Goal: Use online tool/utility: Utilize a website feature to perform a specific function

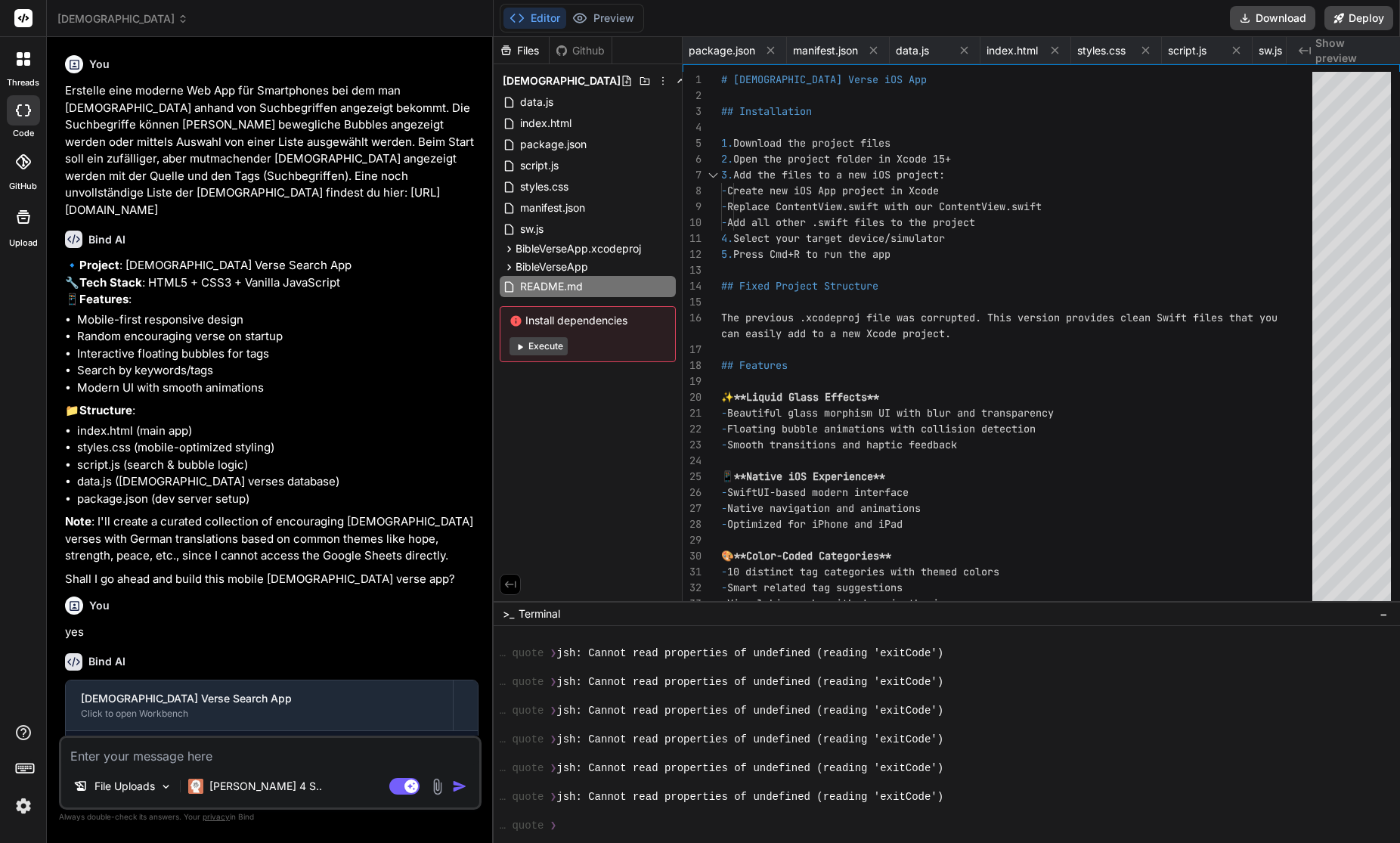
scroll to position [4023, 0]
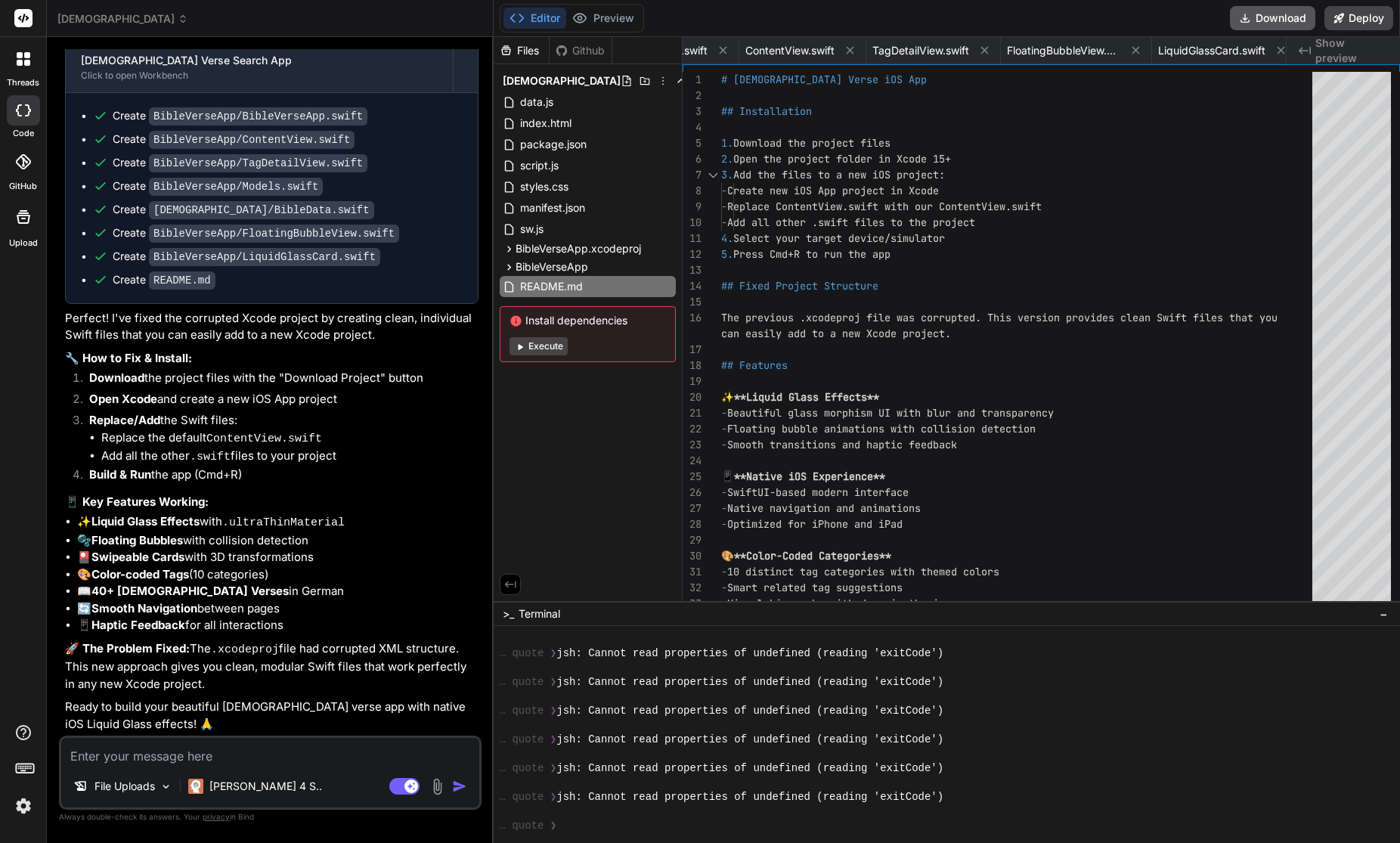
click at [1281, 18] on button "Download" at bounding box center [1273, 18] width 86 height 24
click at [244, 787] on p "[PERSON_NAME] 4 S.." at bounding box center [266, 786] width 112 height 15
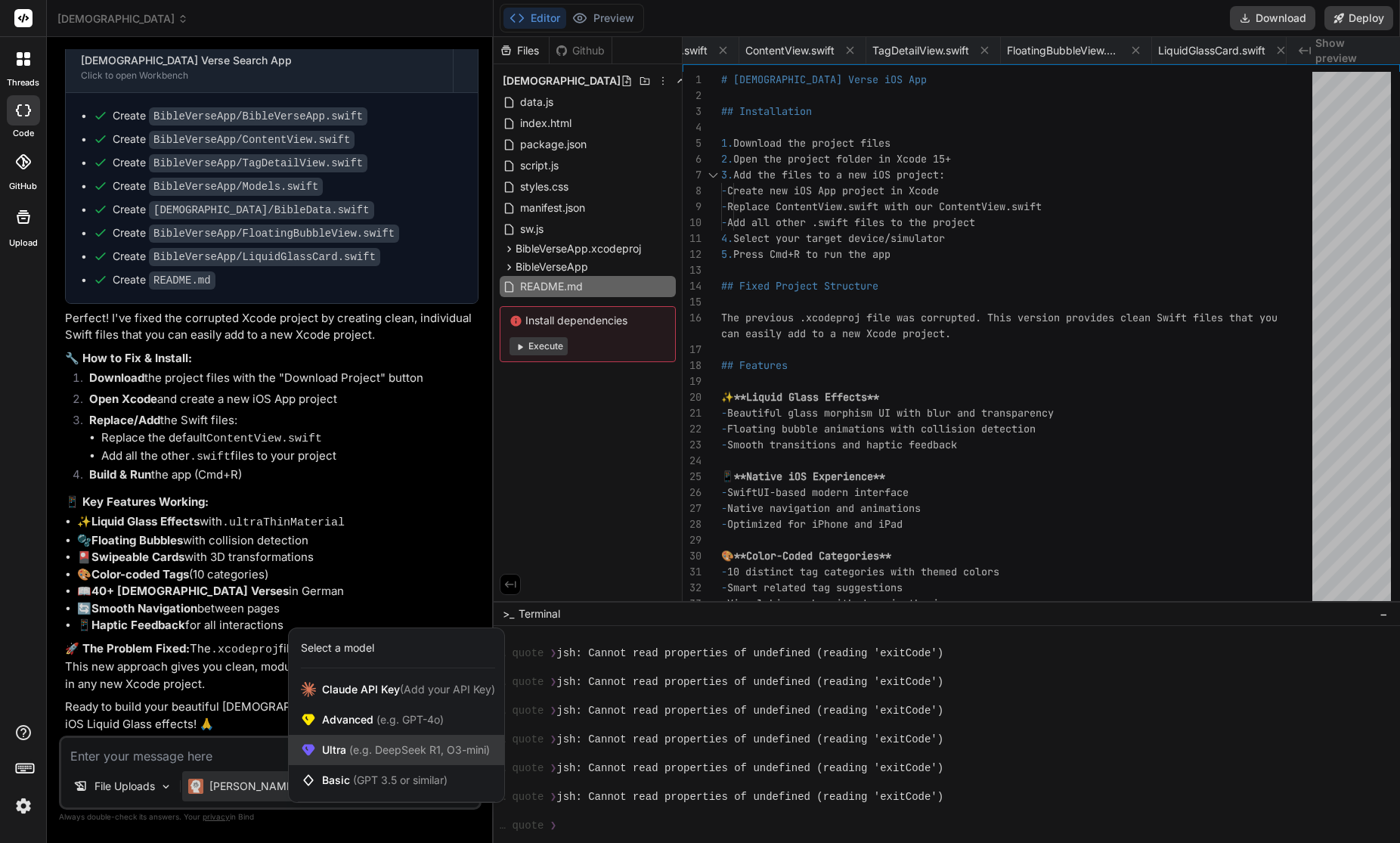
click at [341, 751] on span "Ultra (e.g. DeepSeek R1, O3-mini)" at bounding box center [405, 749] width 168 height 15
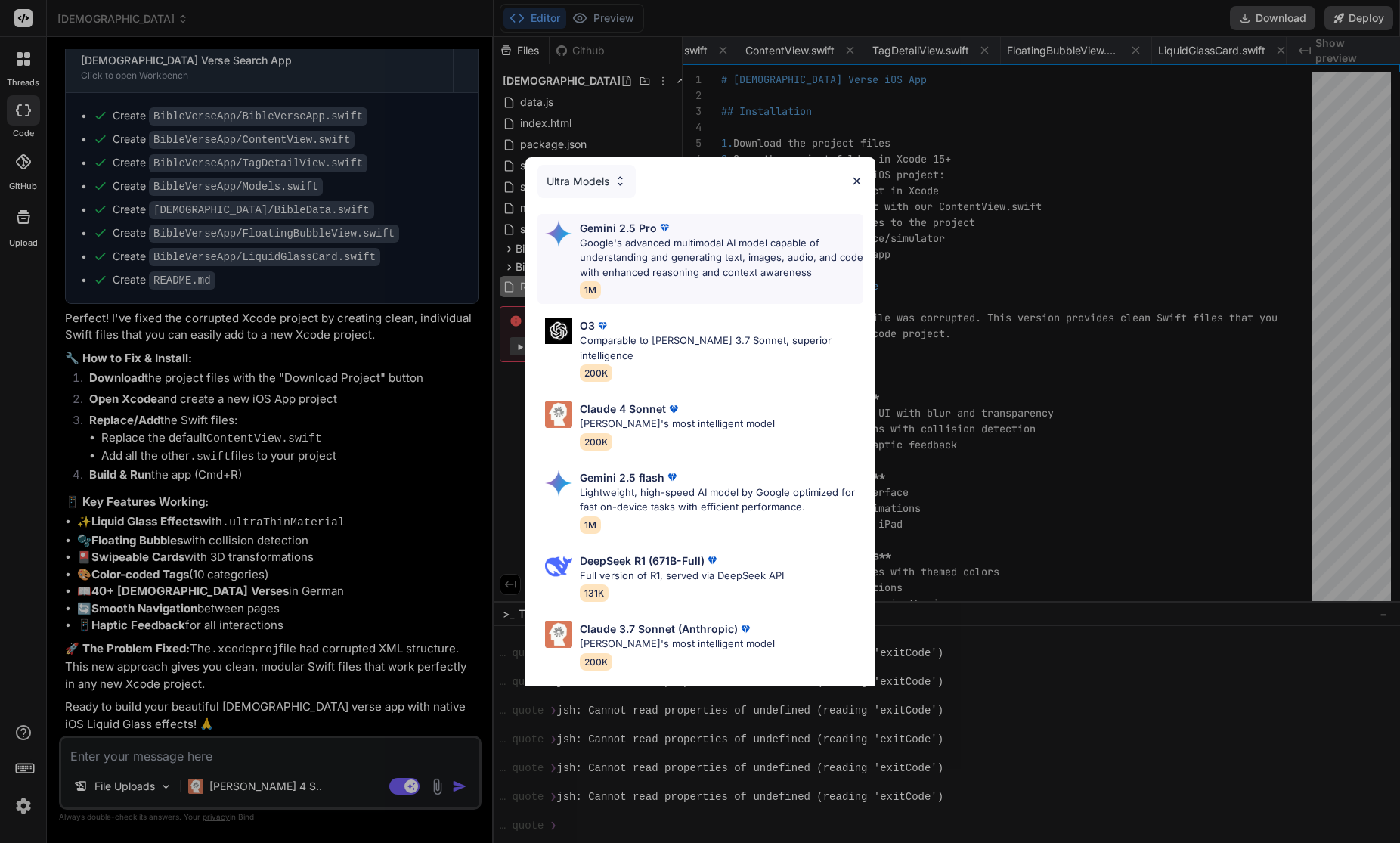
click at [670, 241] on p "Google's advanced multimodal AI model capable of understanding and generating t…" at bounding box center [722, 258] width 284 height 44
type textarea "x"
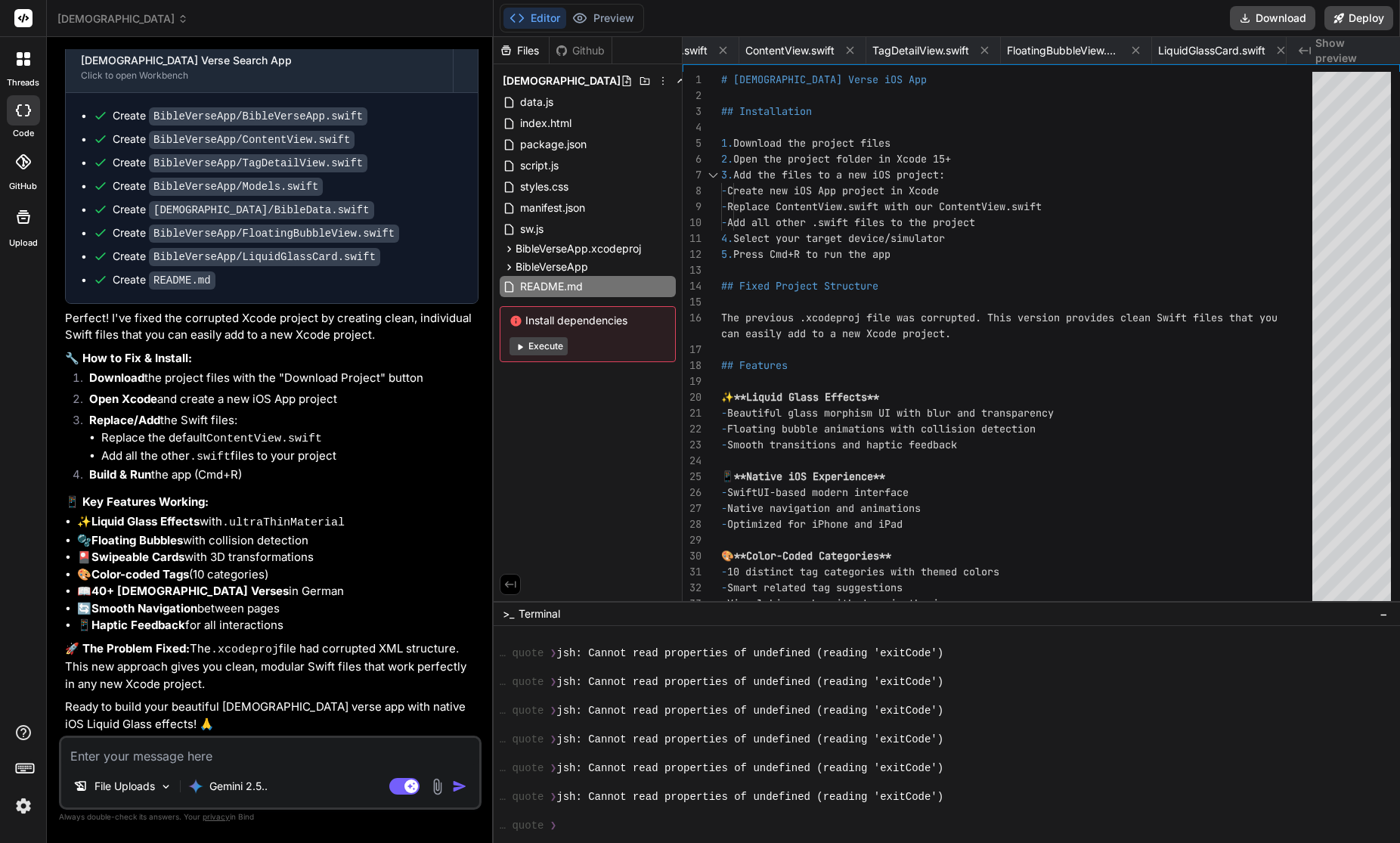
click at [186, 756] on textarea at bounding box center [270, 751] width 418 height 27
paste textarea "The project ‘BibleVerseApp’ is damaged and cannot be opened. Examine the projec…"
type textarea "The project ‘BibleVerseApp’ is damaged and cannot be opened. Examine the projec…"
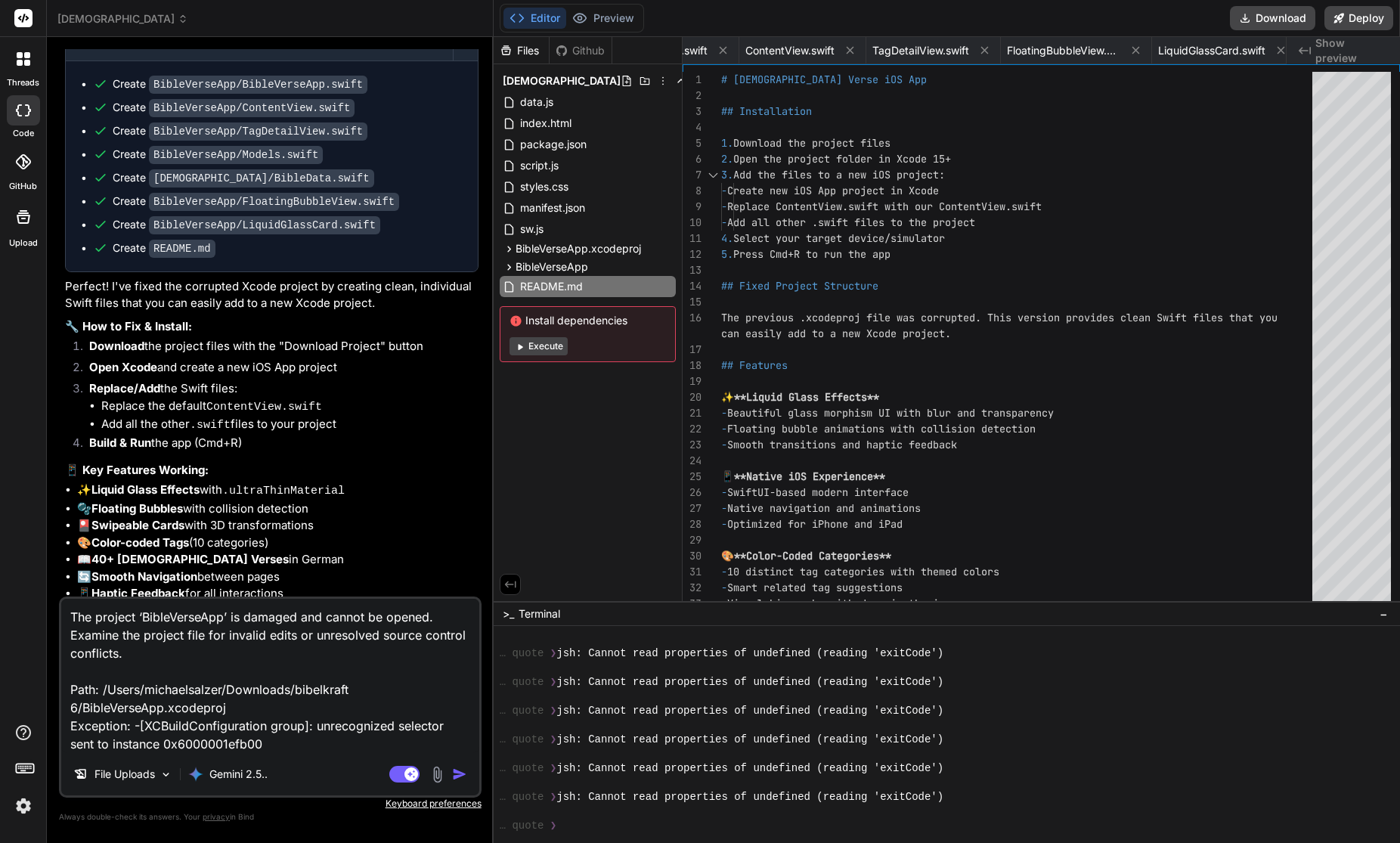
type textarea "x"
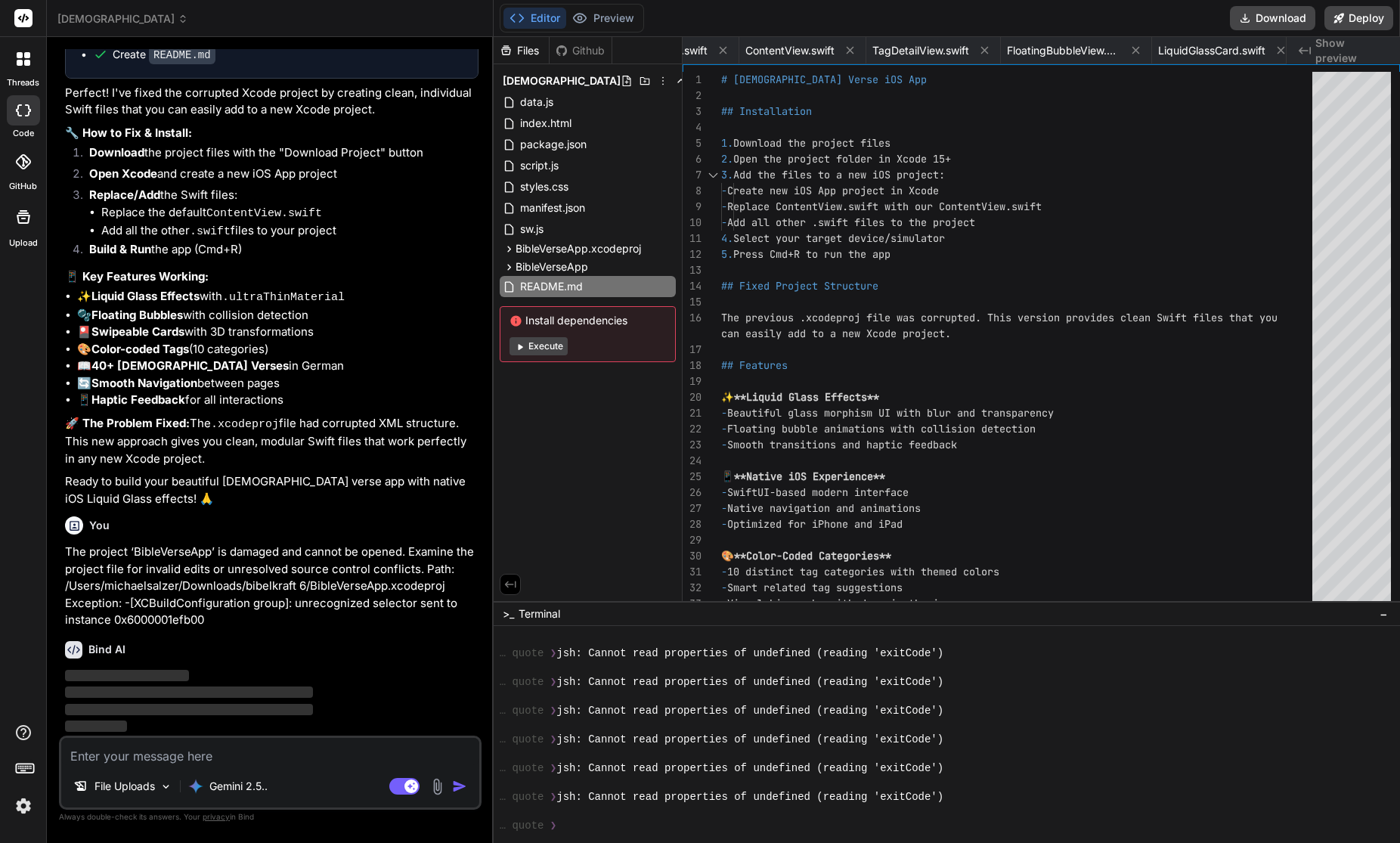
scroll to position [6823, 0]
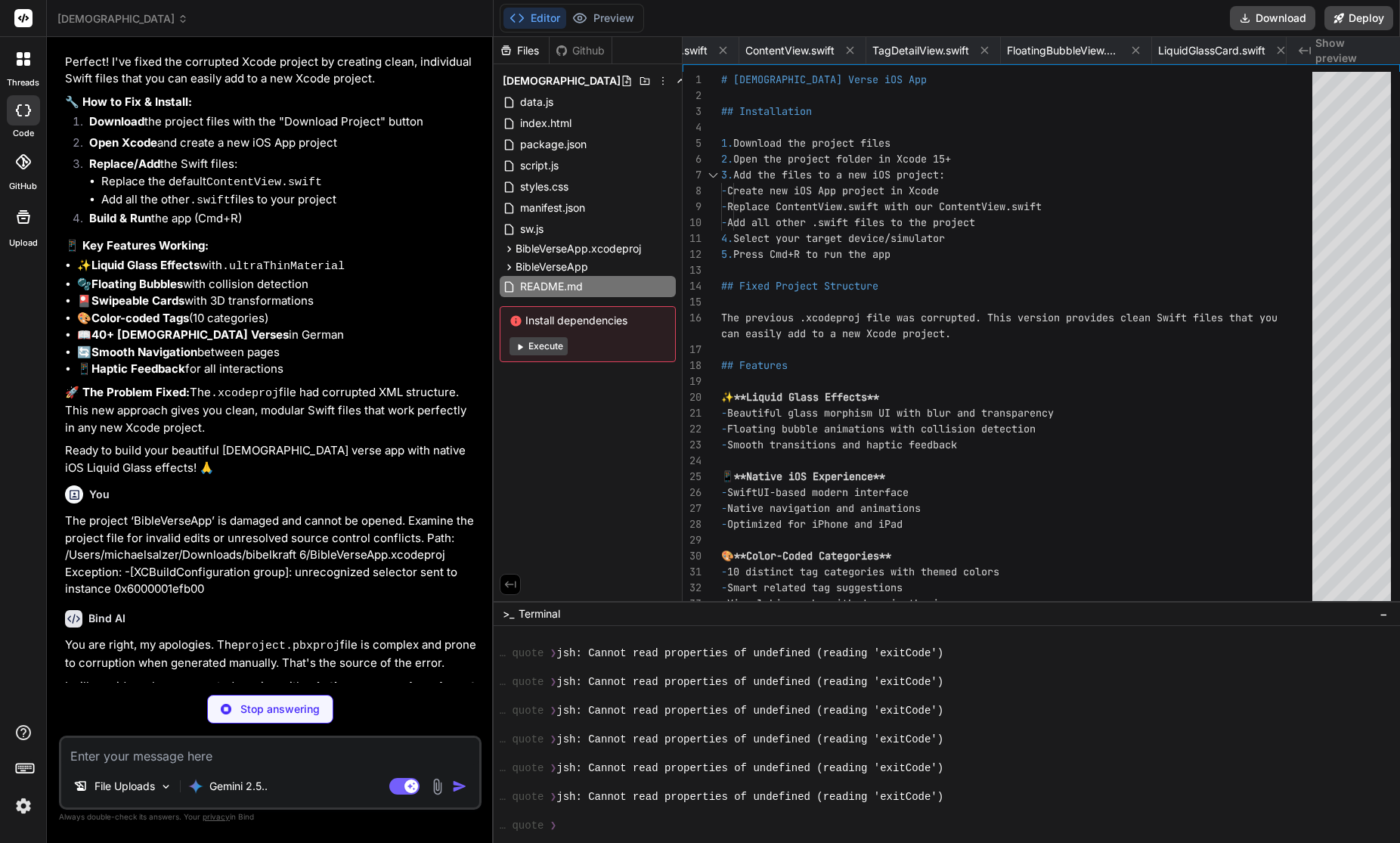
type textarea "x"
type textarea "}"
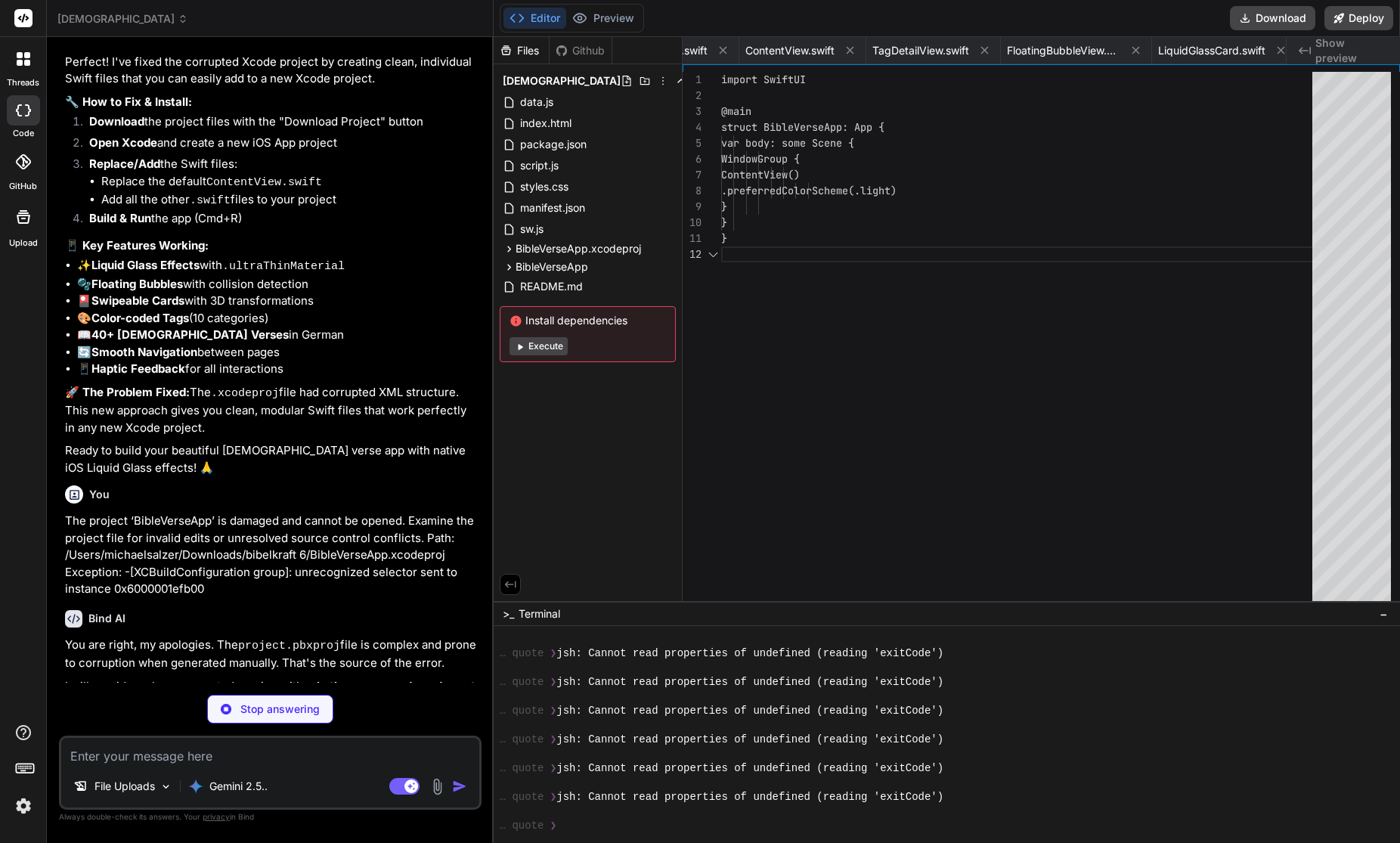
scroll to position [16, 0]
type textarea "x"
type textarea "{ "info" : { "author" : "xcode", "version" : 1 } }"
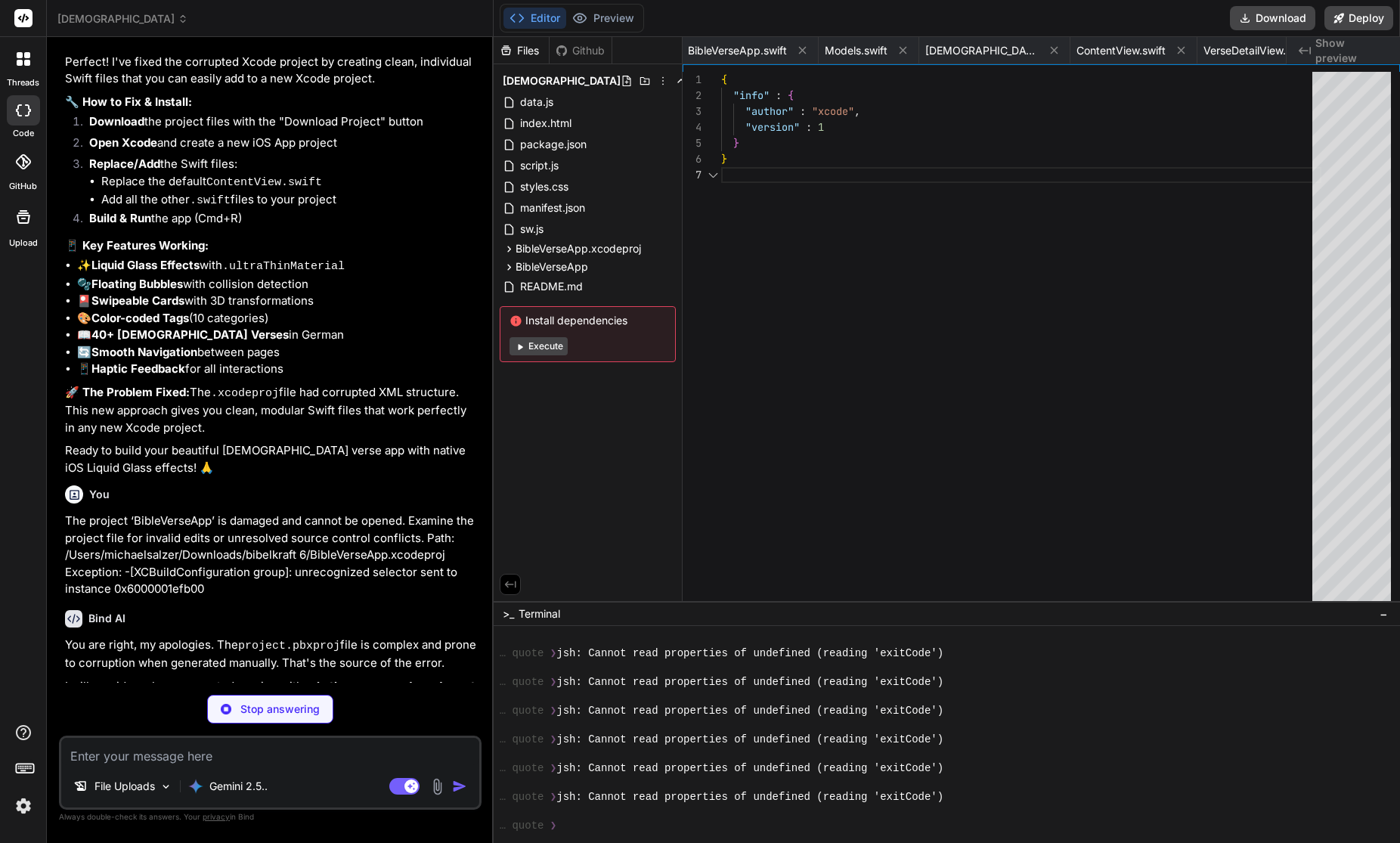
scroll to position [95, 0]
type textarea "x"
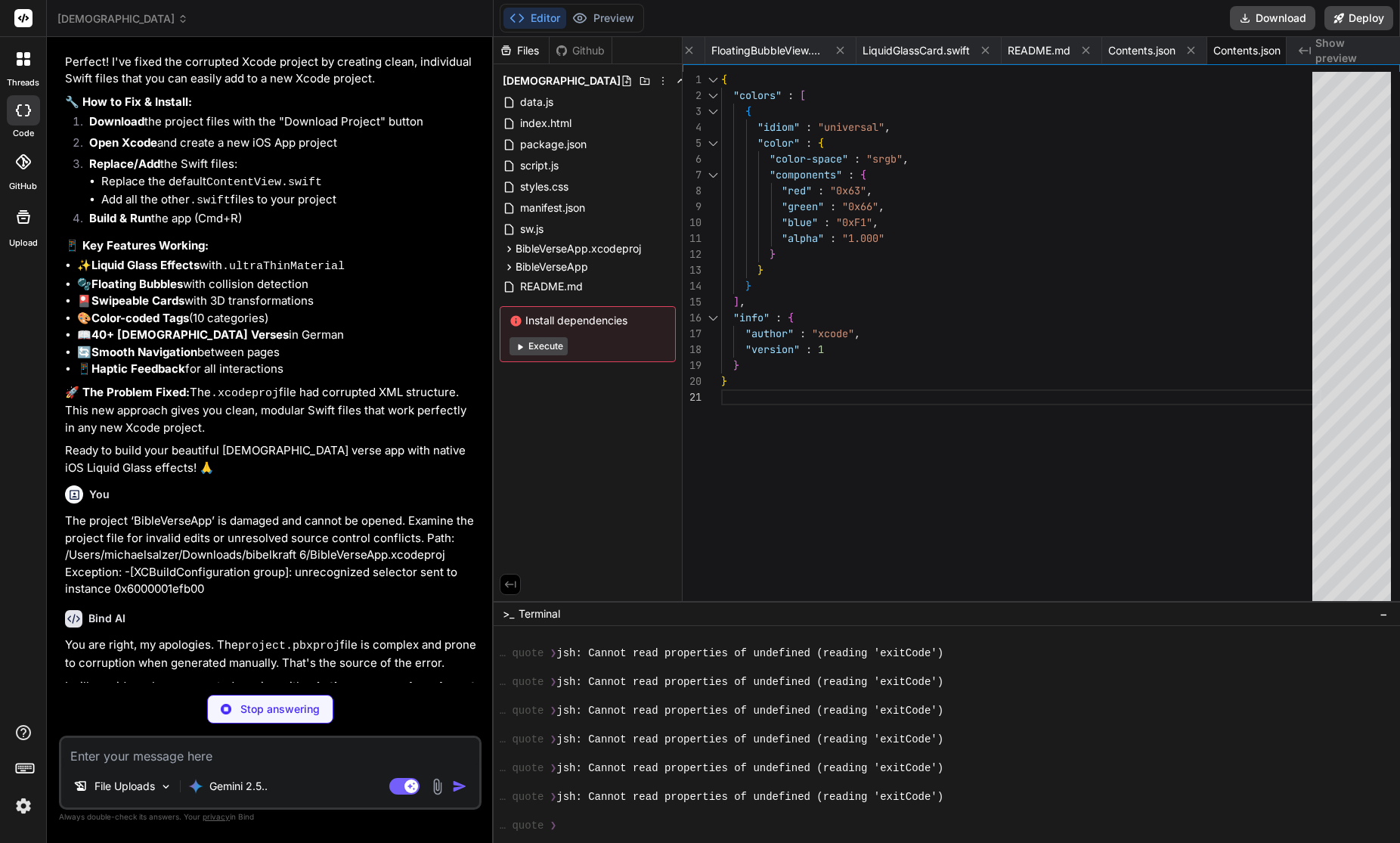
type textarea "x"
type textarea ""author" : "xcode", "version" : 1 } }"
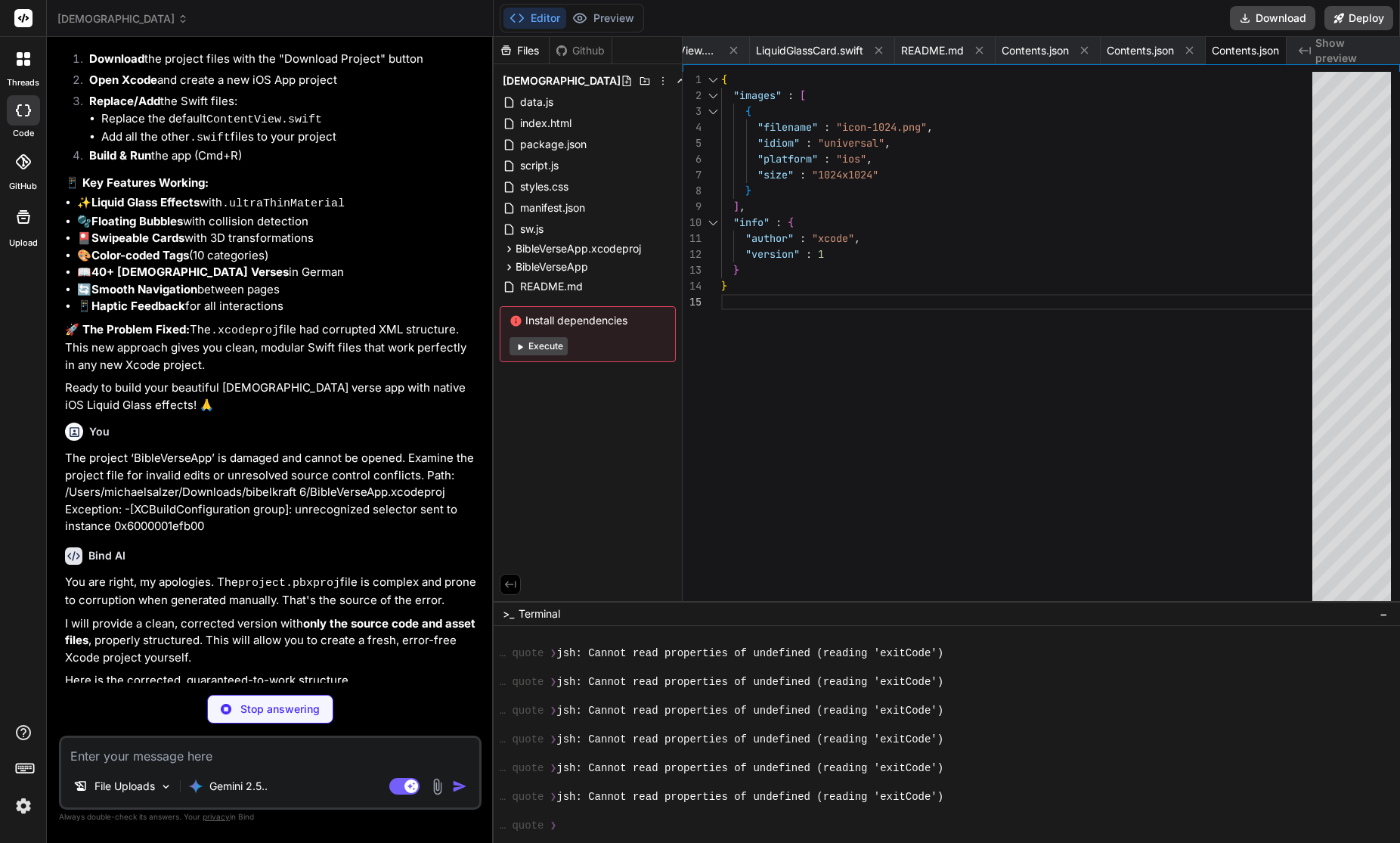
scroll to position [6936, 0]
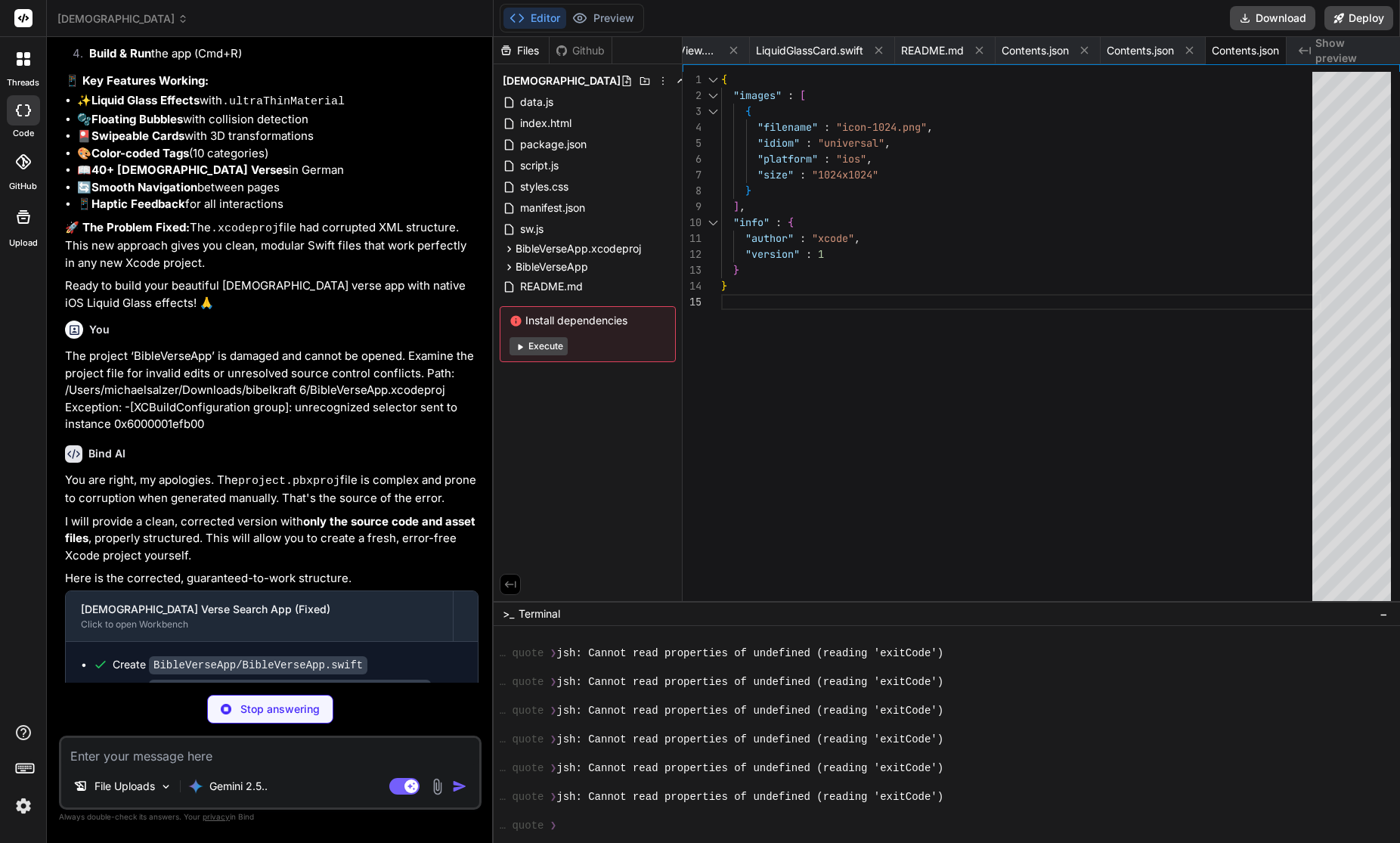
type textarea "x"
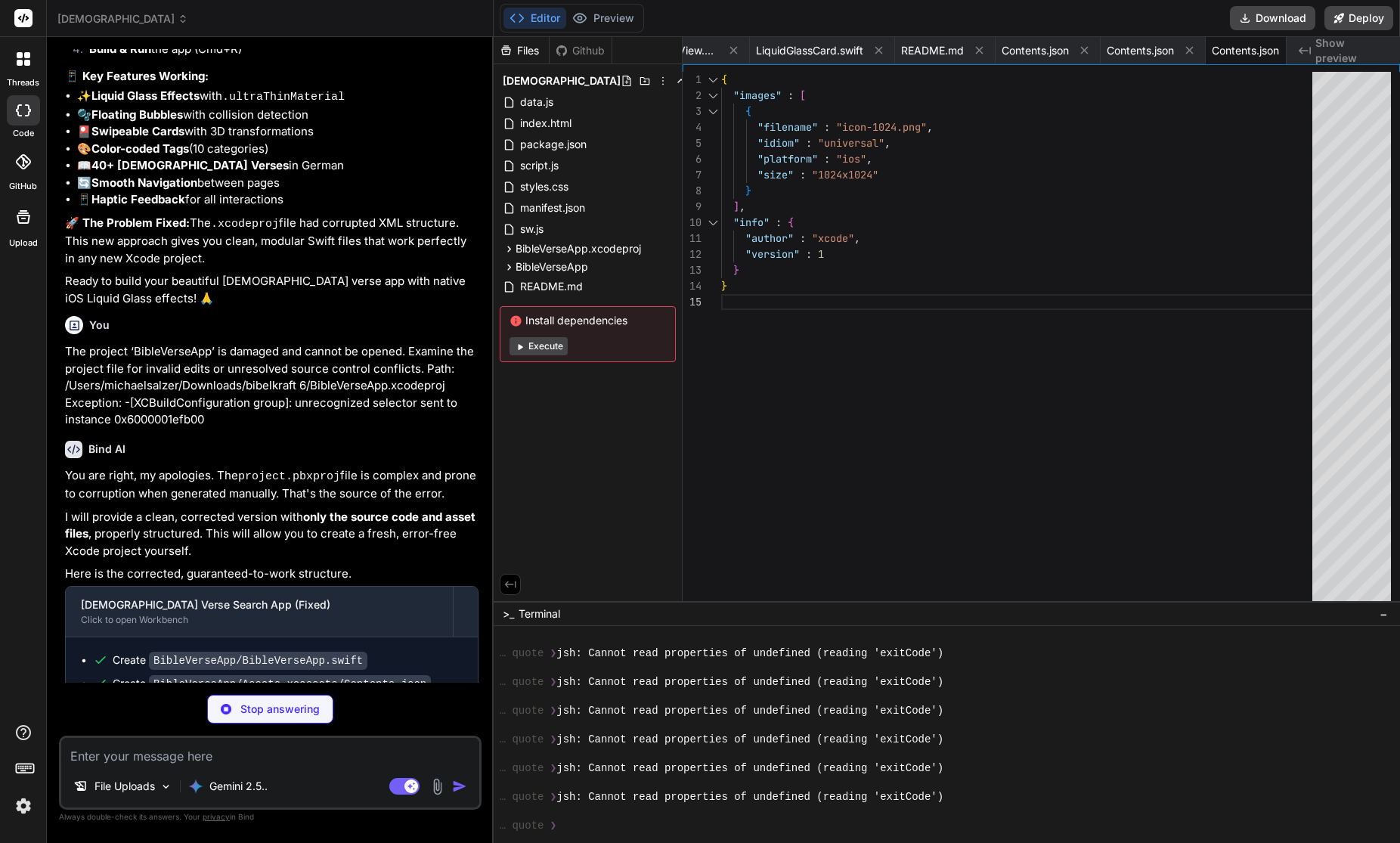
type textarea "} func formatTag(_ tag: String) -> String { return tag .components(separatedBy:…"
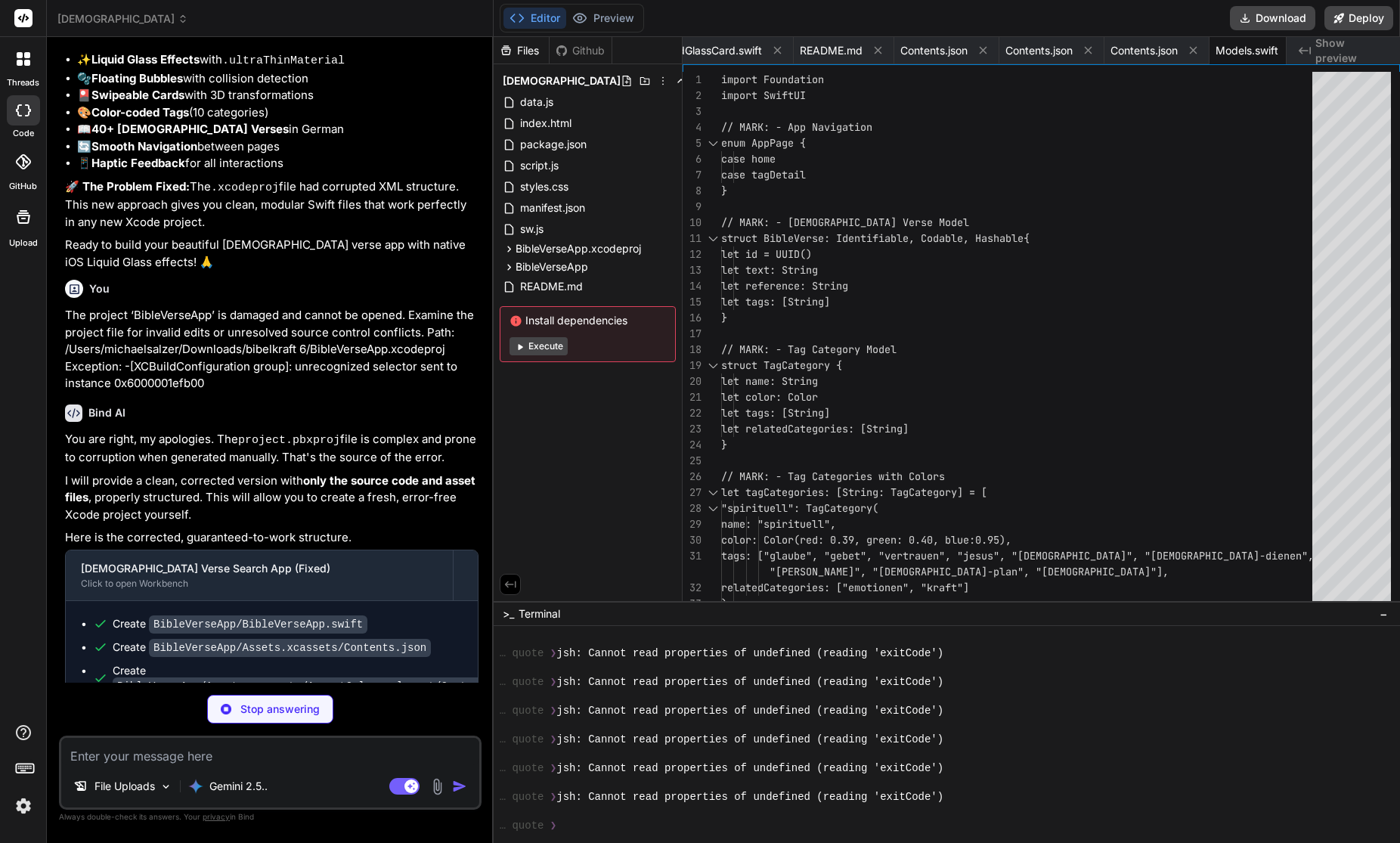
scroll to position [7168, 0]
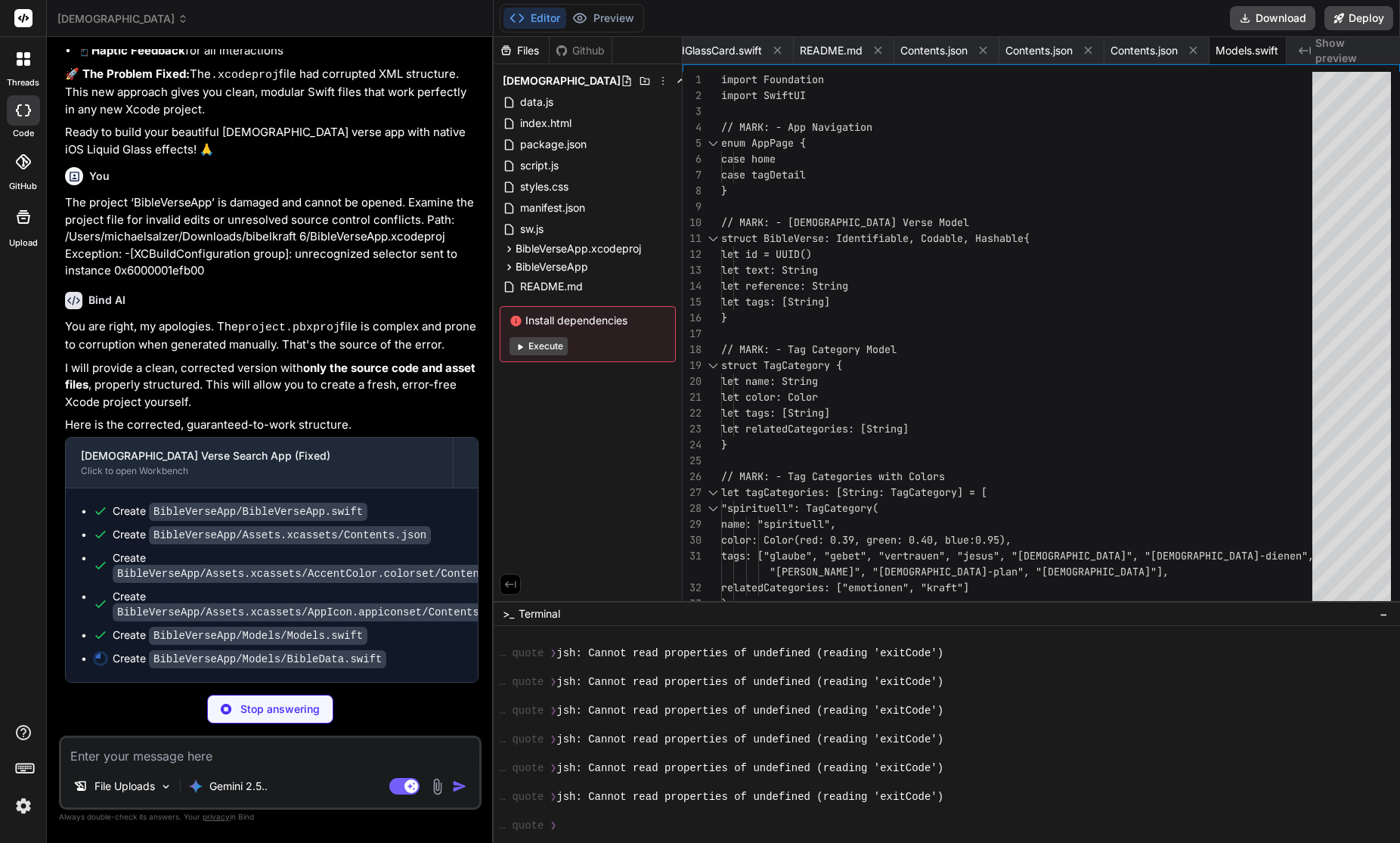
type textarea "x"
type textarea "] // Get all unique tags from verses let allTags: [String] = { let allTagsSet =…"
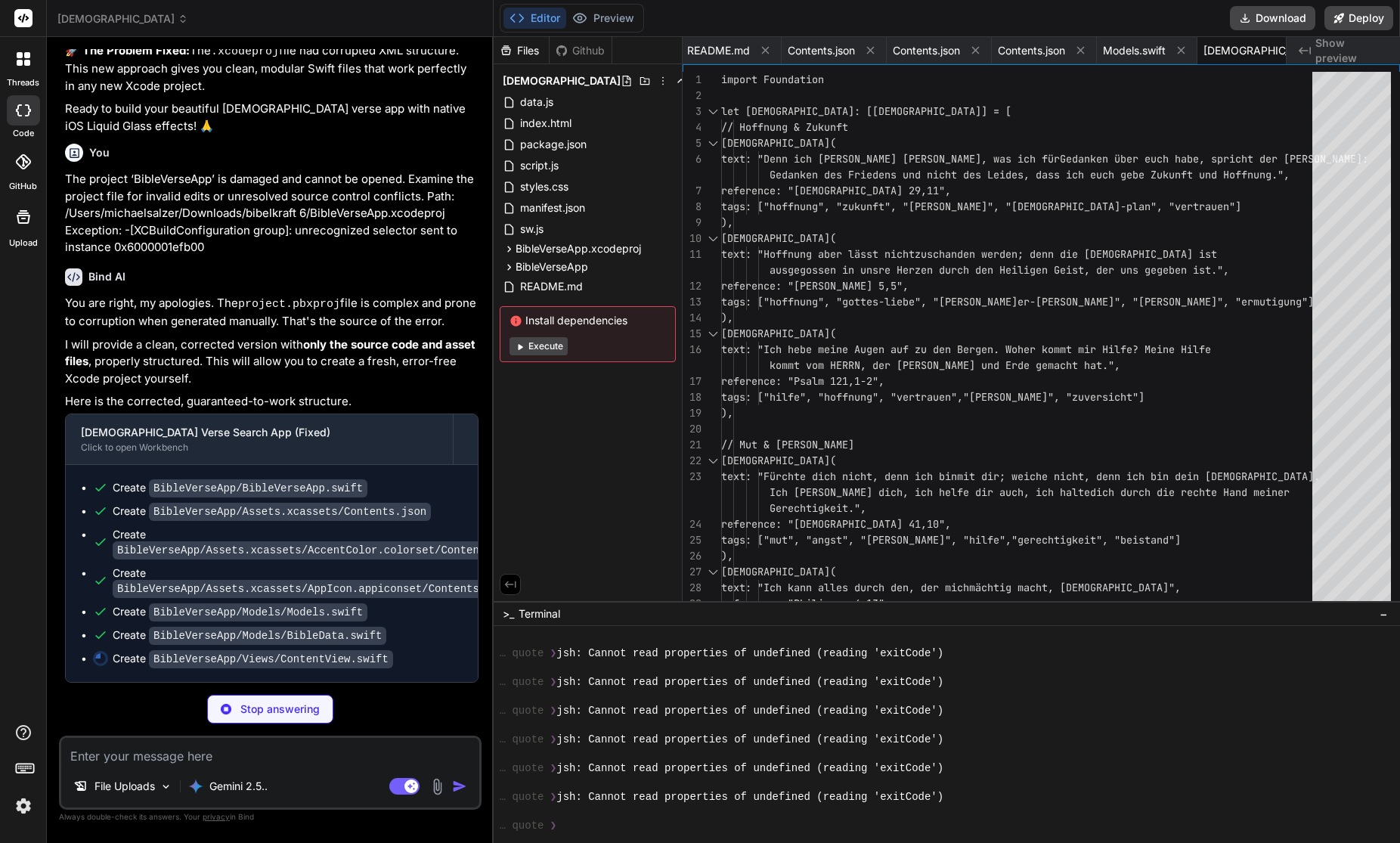
type textarea "x"
type textarea "}"
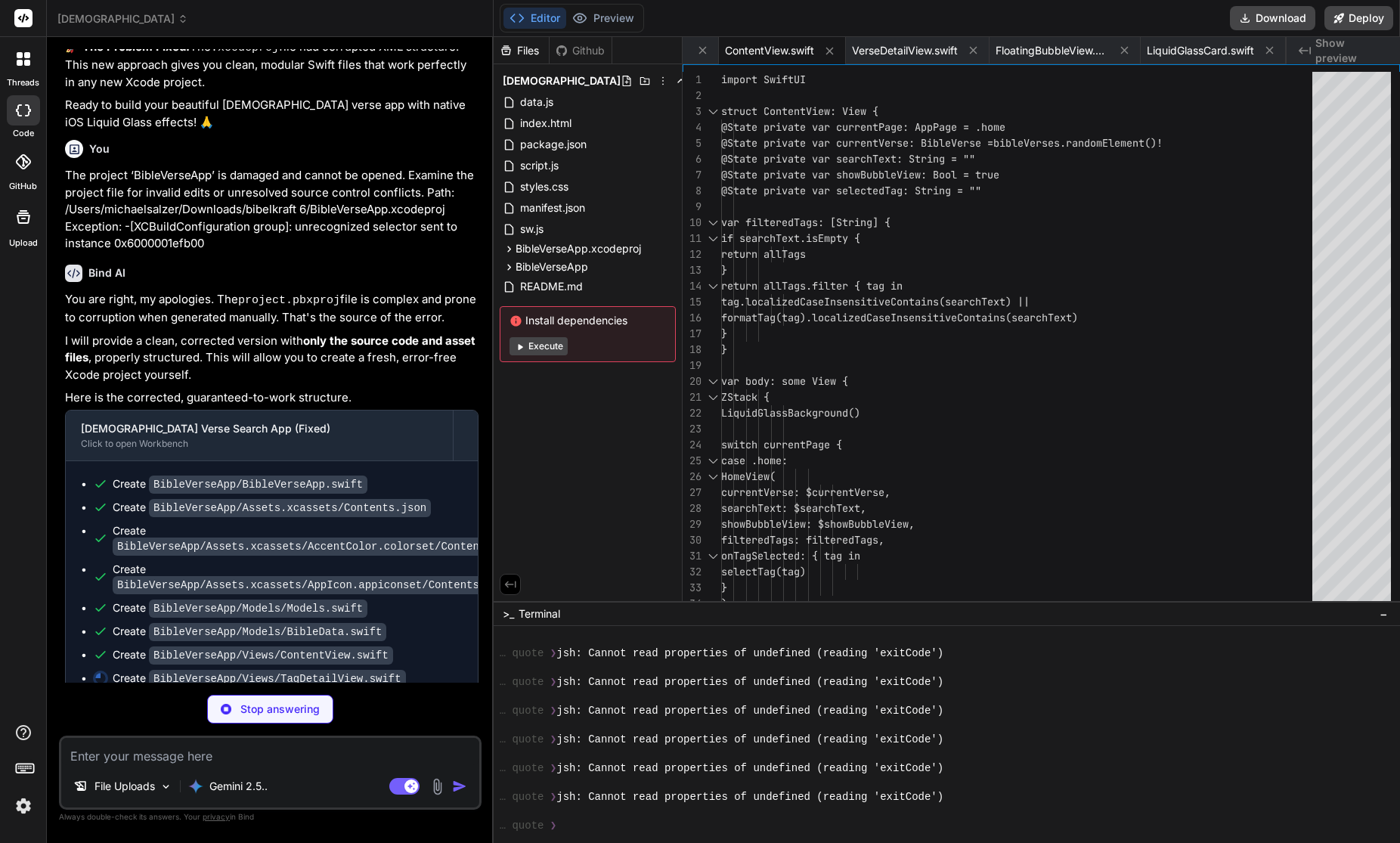
type textarea "x"
type textarea "onBack: {}, onTagSelected: { _ in } ) } }"
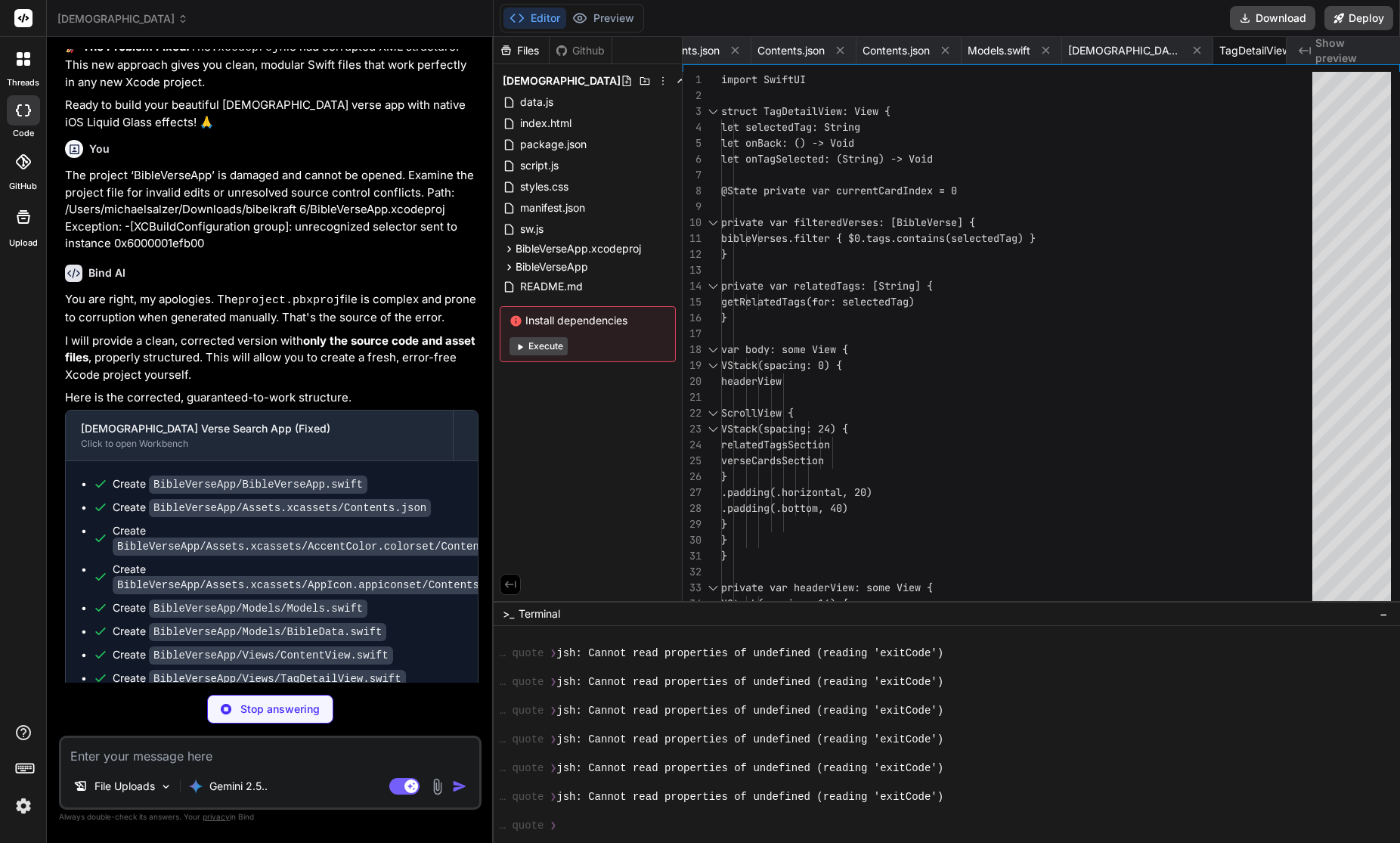
type textarea "x"
type textarea "tags: allTags.prefix(10).map { String($0) }, onTagSelected: { tag in print("Sel…"
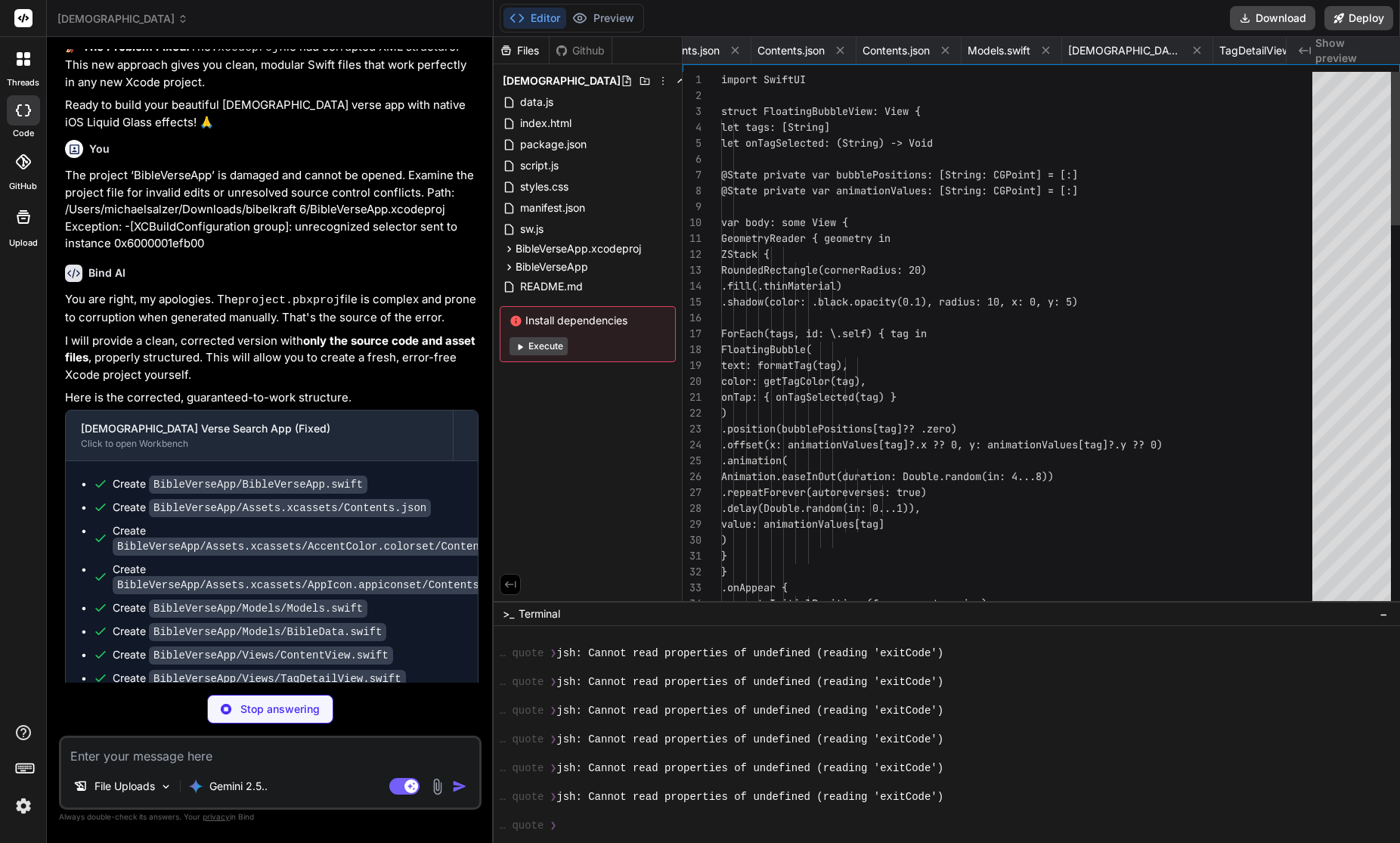
scroll to position [0, 1401]
type textarea "x"
type textarea "}"
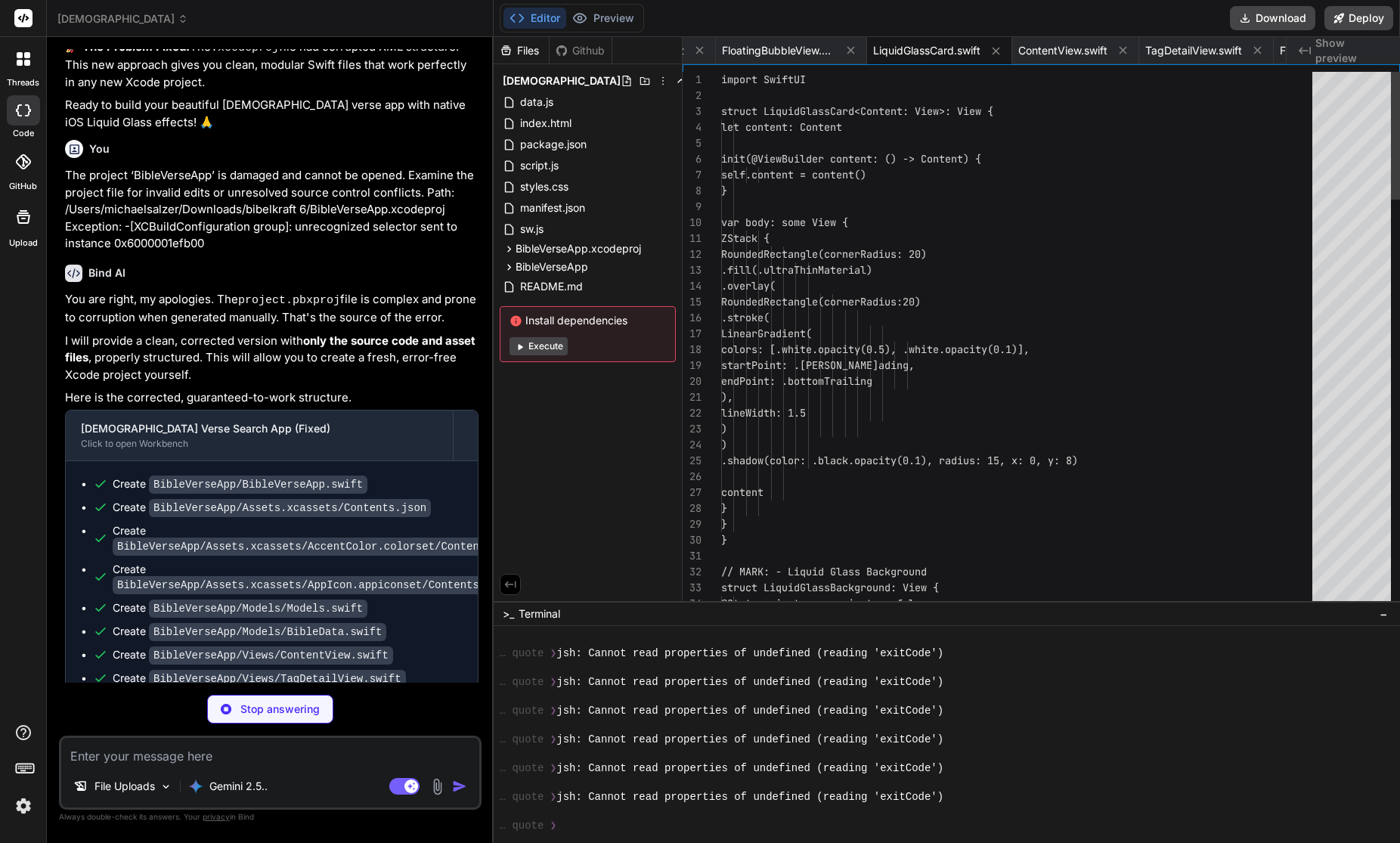
scroll to position [31, 0]
type textarea "x"
type textarea "## Requirements * macOS with Xcode 15+ * Targeting iOS 17.0+"
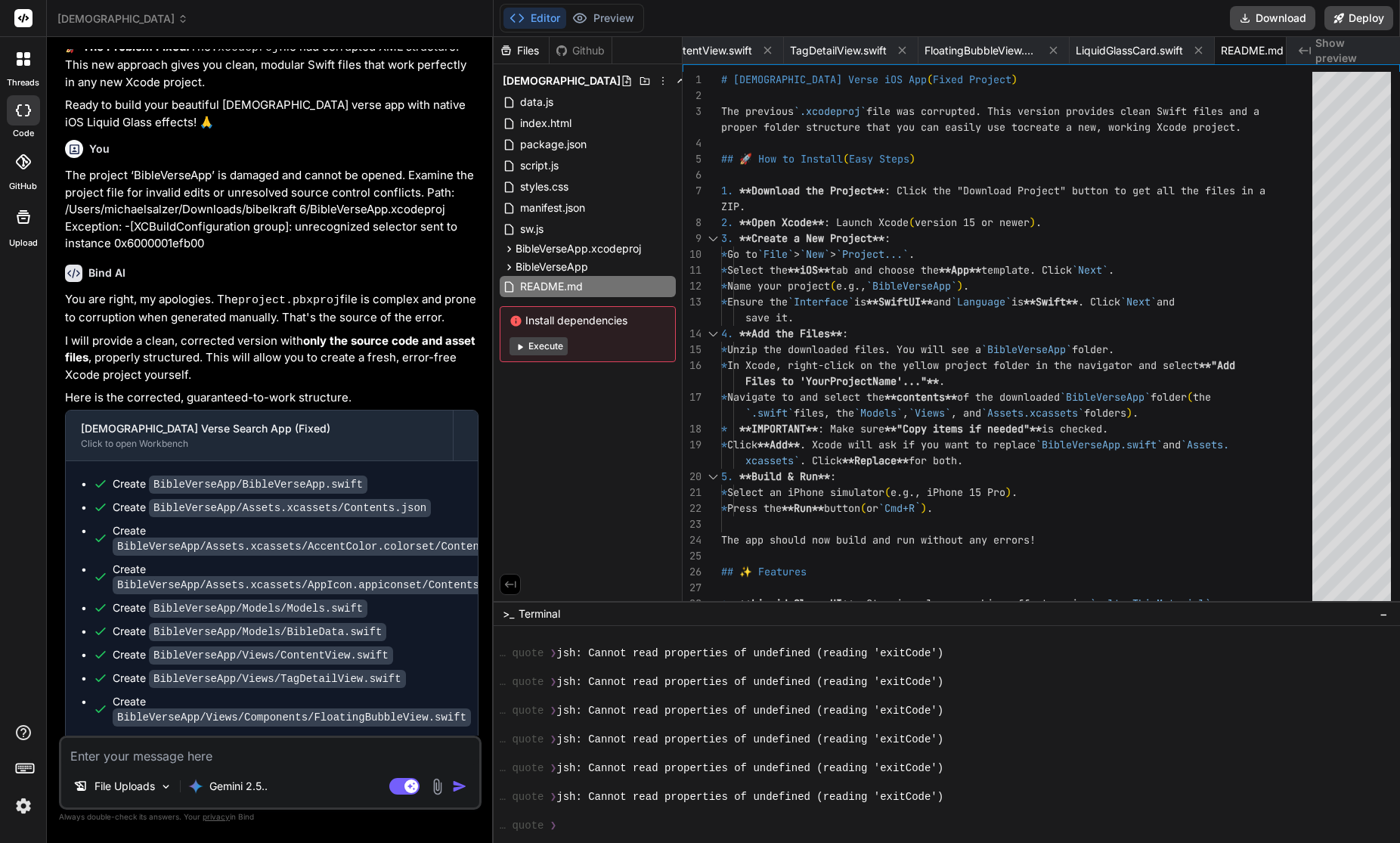
scroll to position [7261, 0]
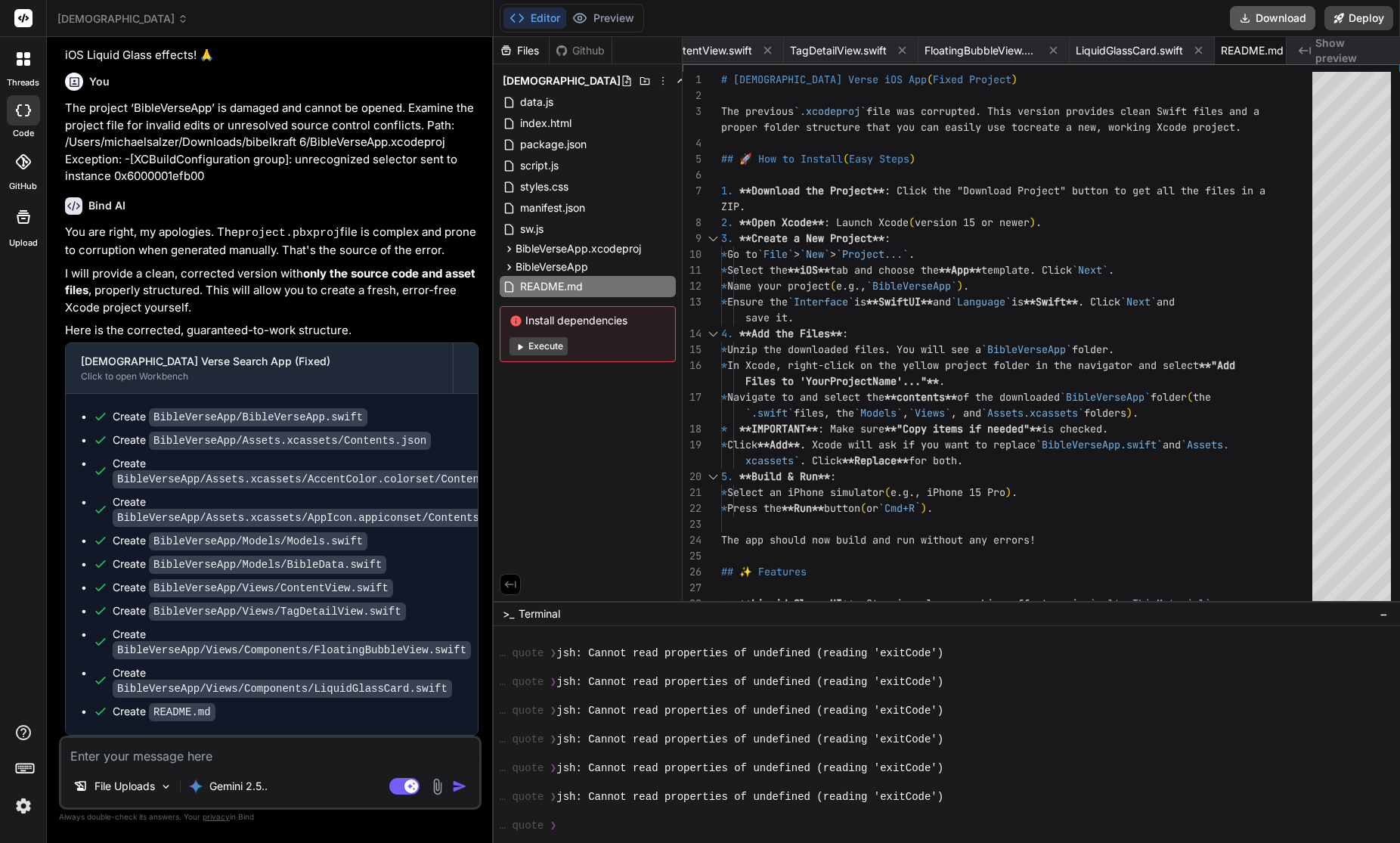
click at [1261, 19] on button "Download" at bounding box center [1273, 18] width 86 height 24
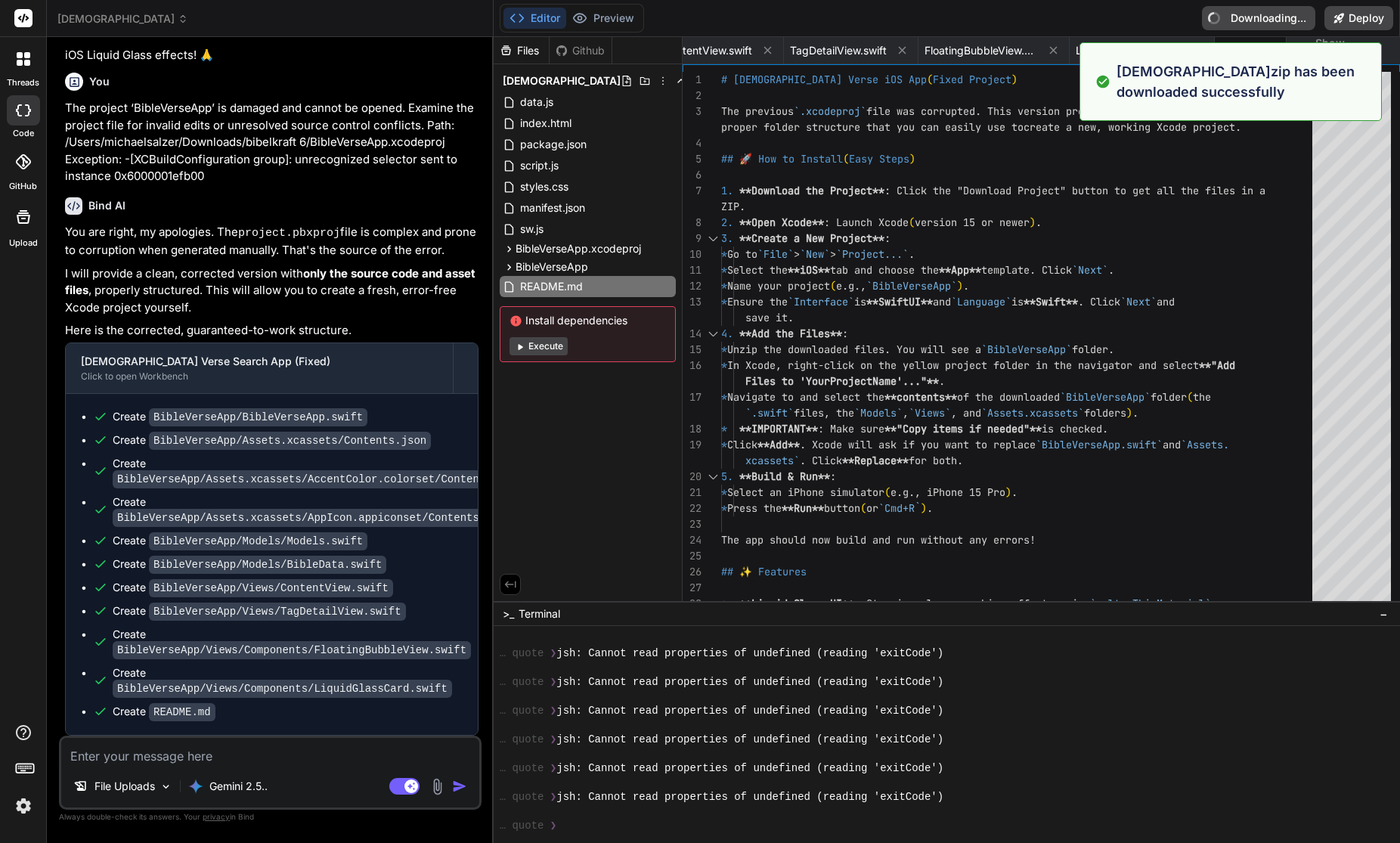
type textarea "x"
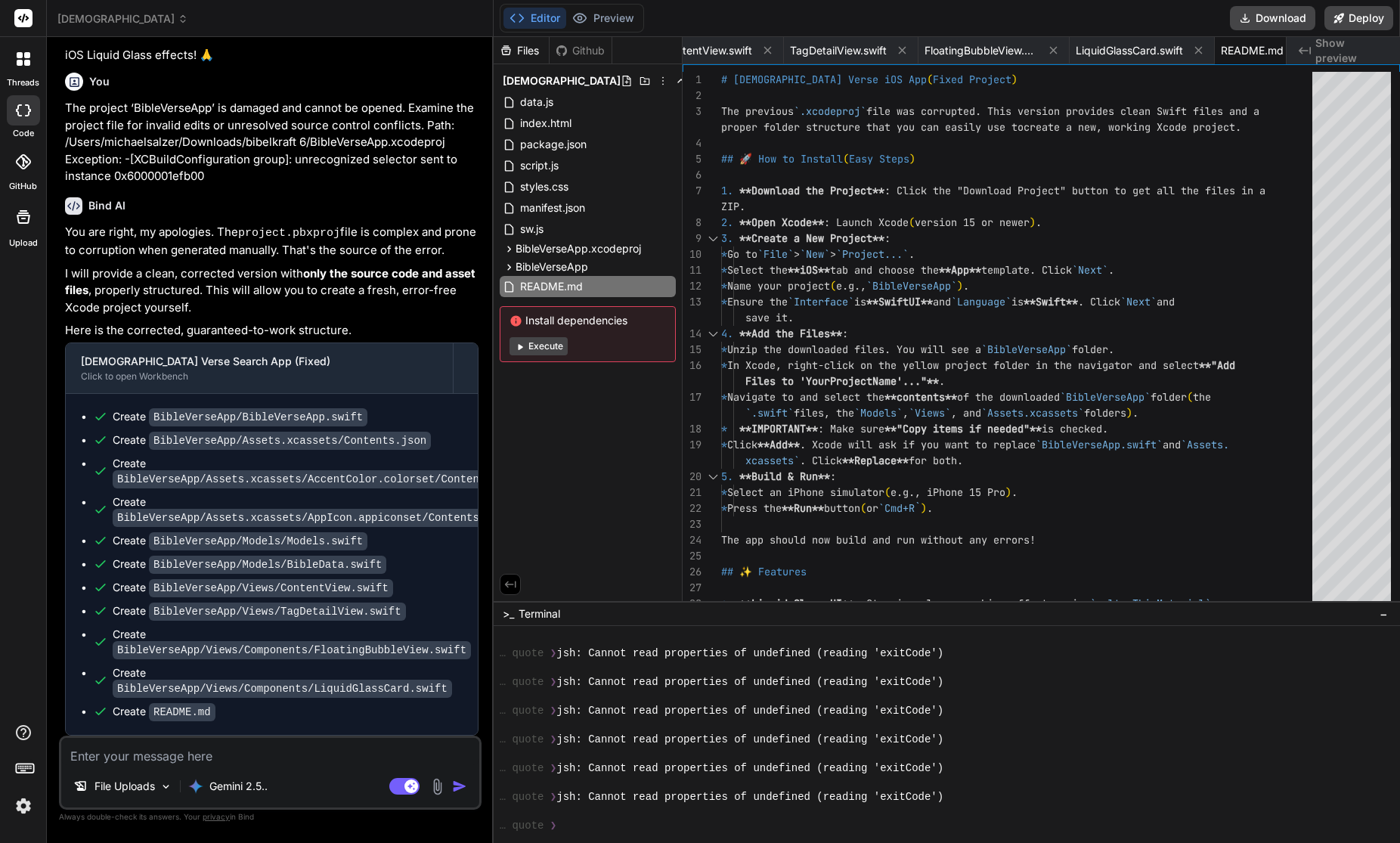
click at [175, 749] on textarea at bounding box center [270, 751] width 418 height 27
paste textarea "Multiple commands produce '/Users/michaelsalzer/Library/Developer/Xcode/Derived…"
type textarea "Multiple commands produce '/Users/michaelsalzer/Library/Developer/Xcode/Derived…"
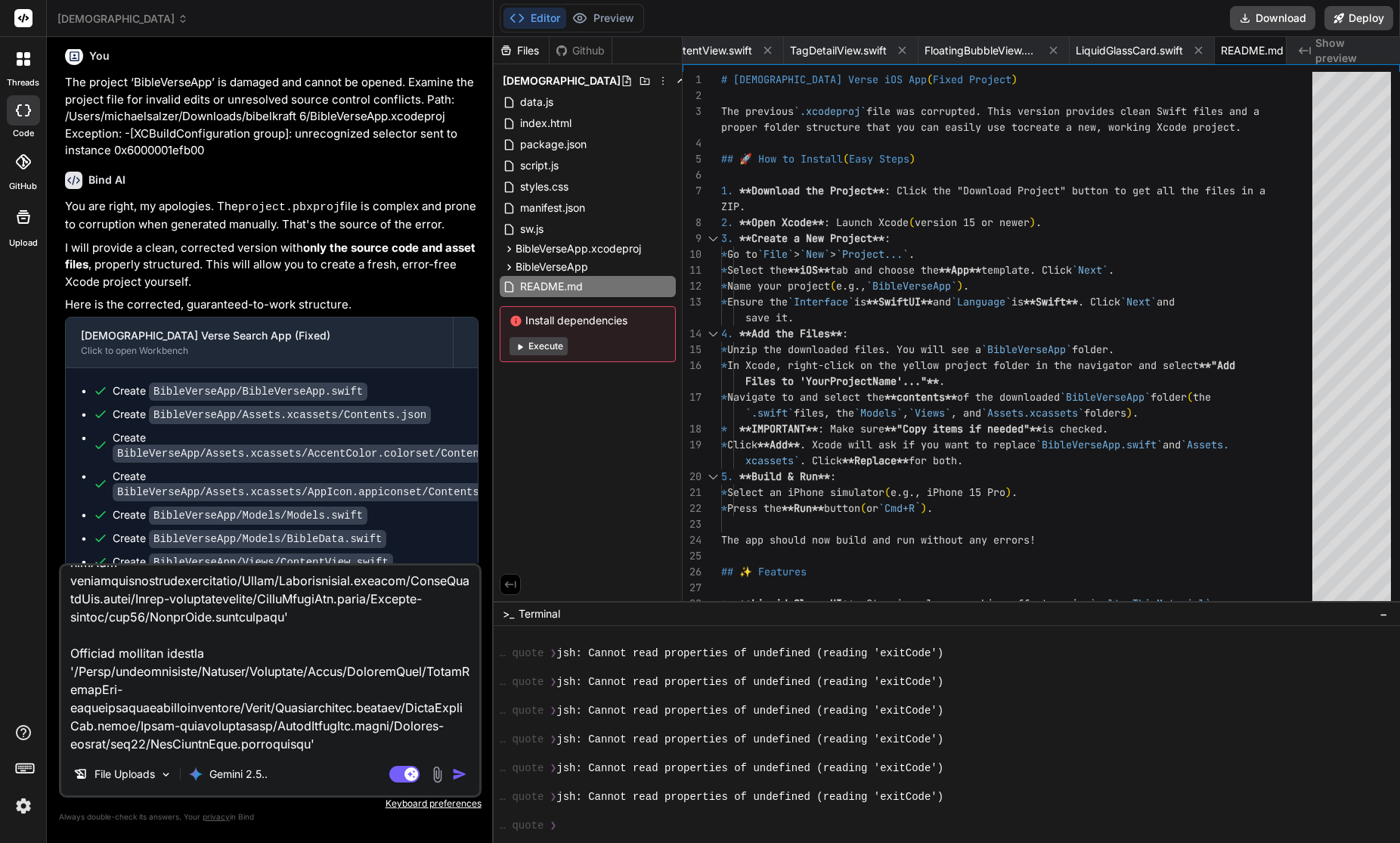
type textarea "x"
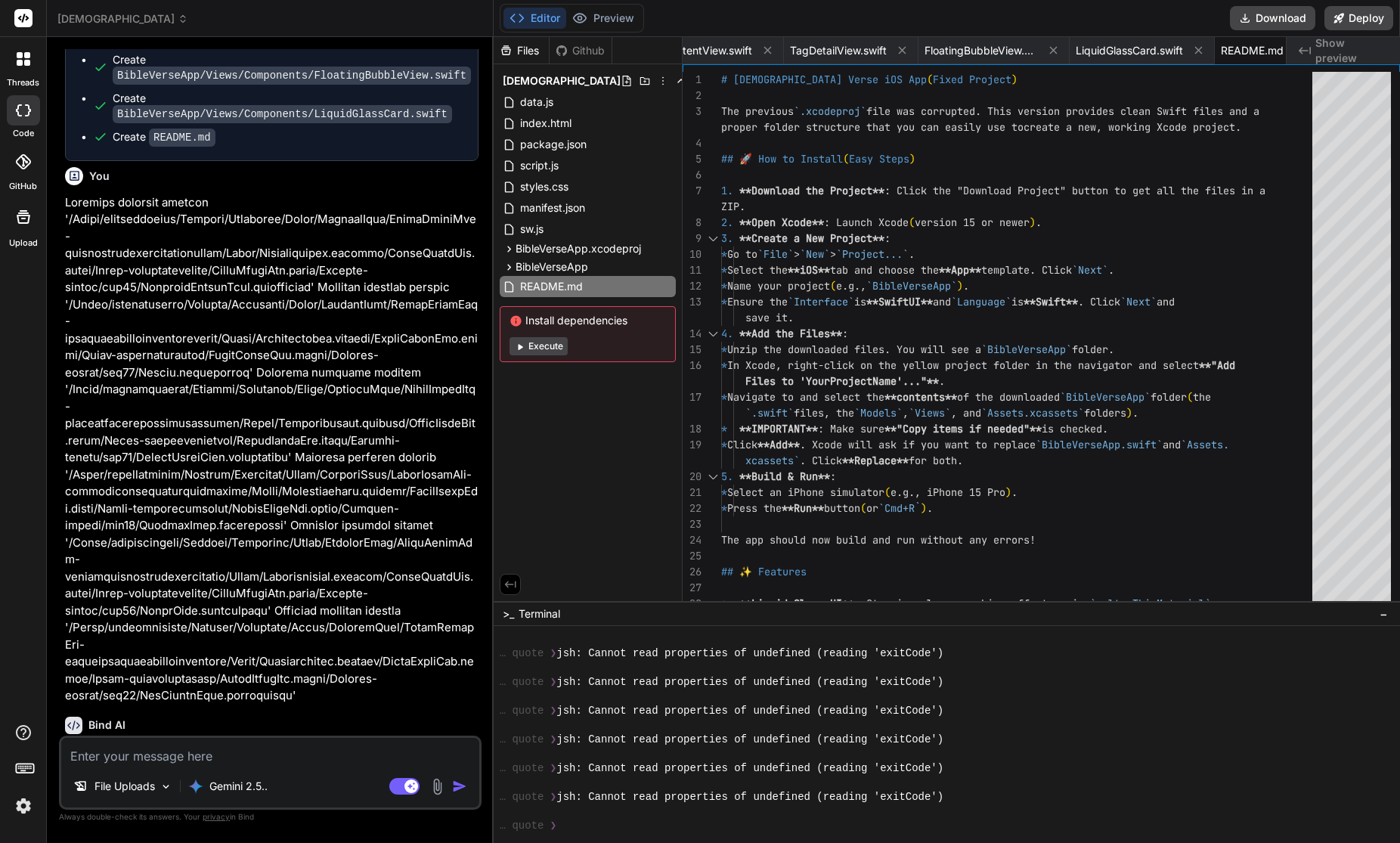
scroll to position [7826, 0]
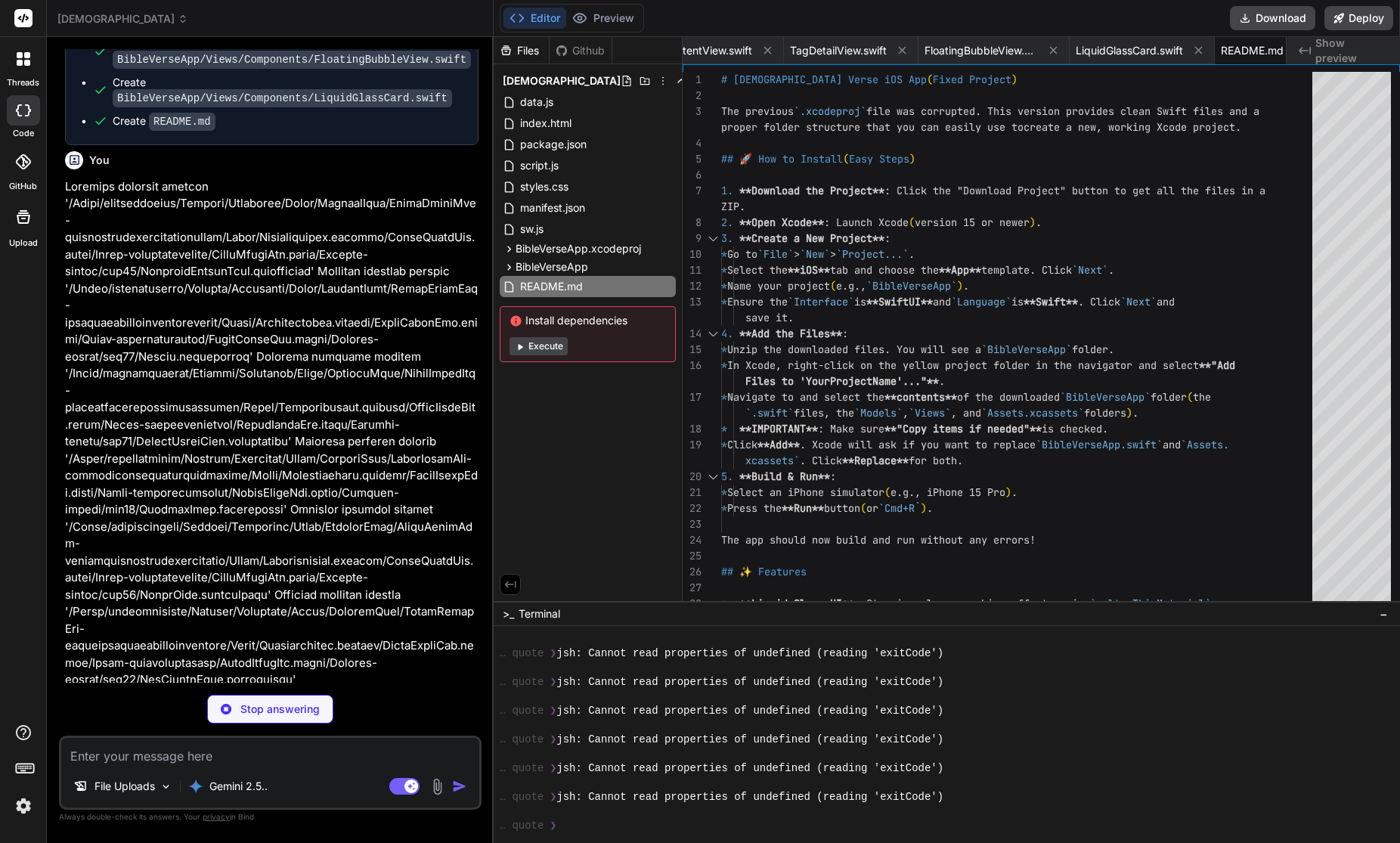
type textarea "x"
type textarea "}"
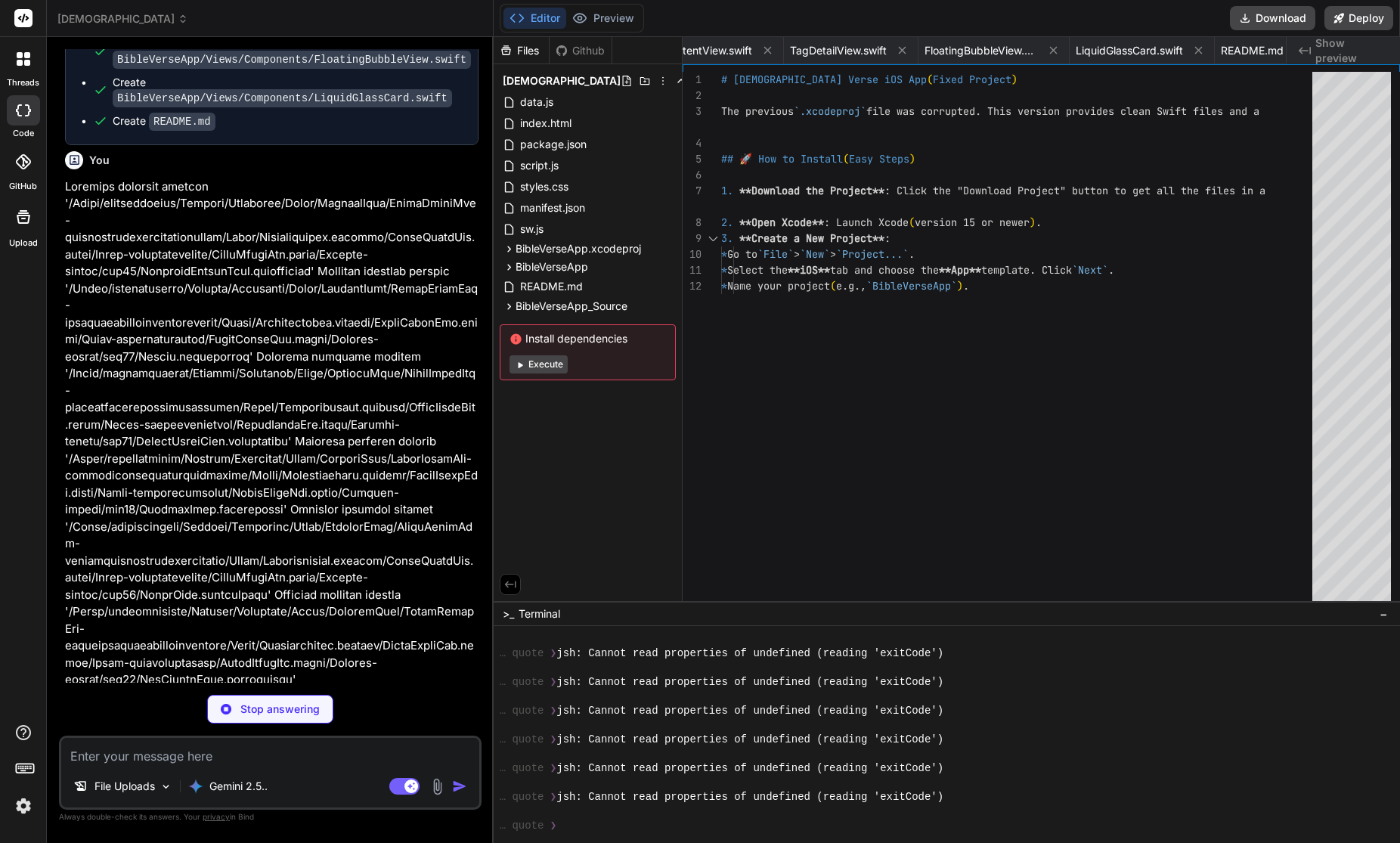
type textarea "x"
type textarea "{ "info" : { "author" : "xcode", "version" : 1 } }"
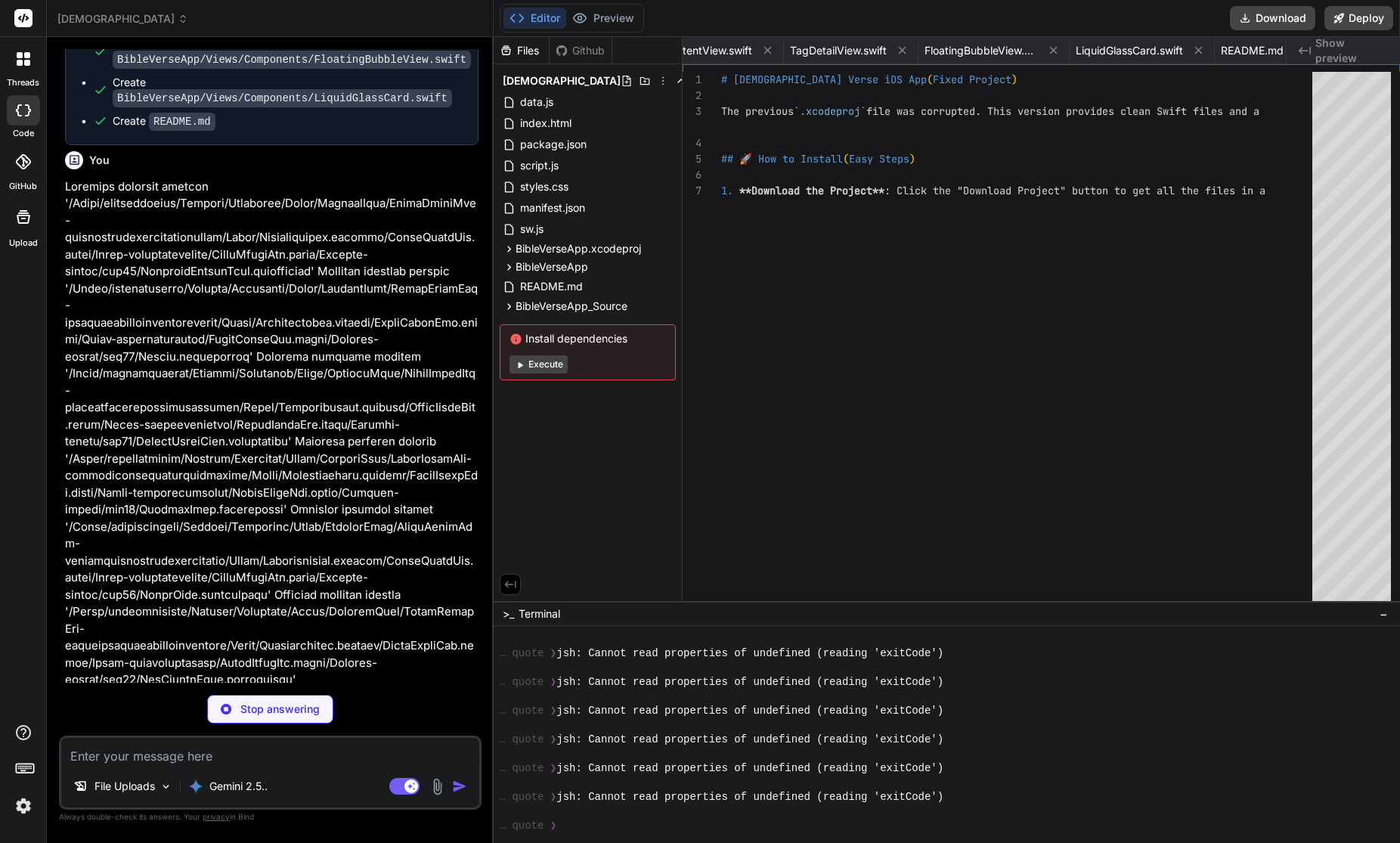
type textarea "x"
type textarea ""author" : "xcode", "version" : 1 } }"
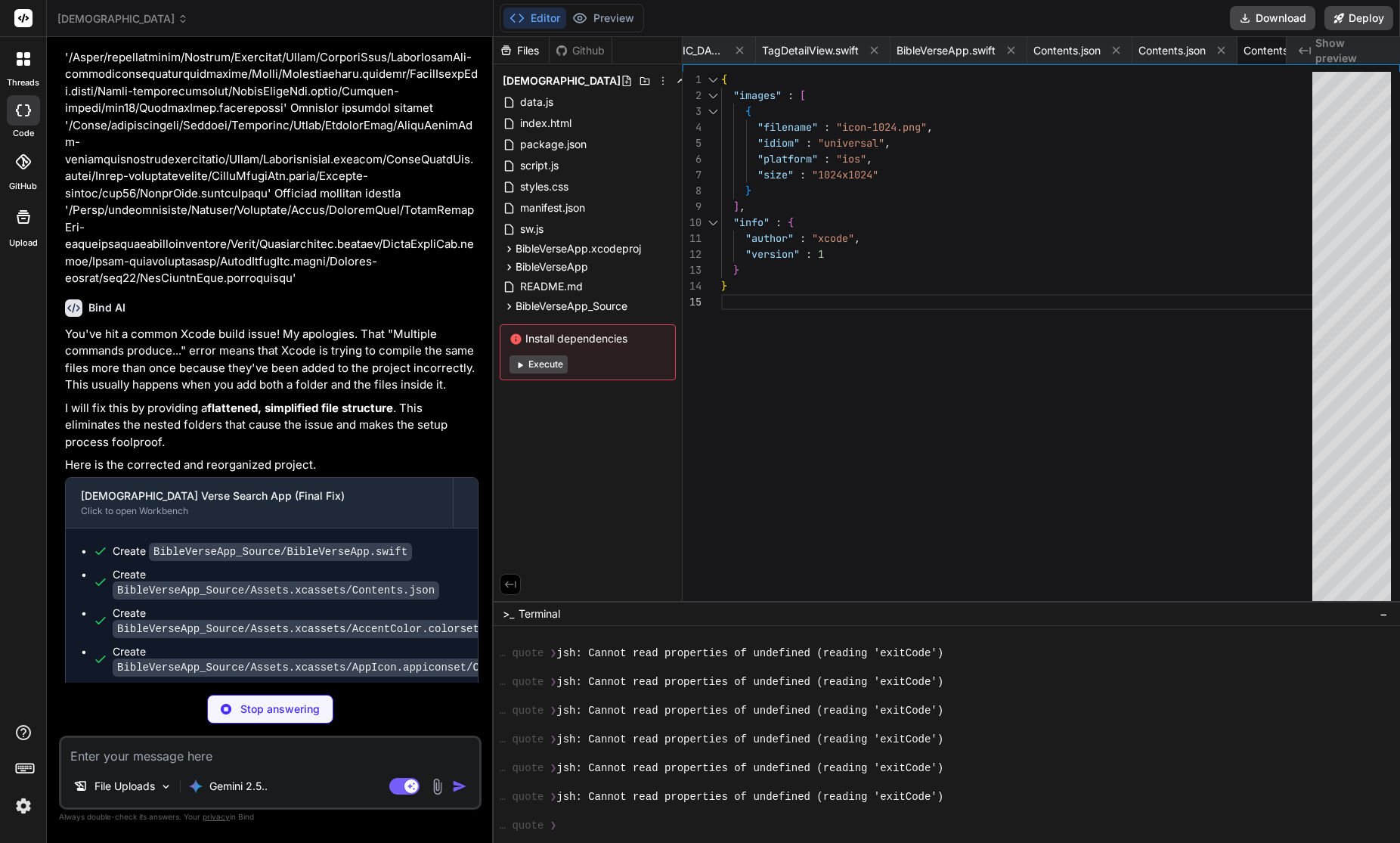
scroll to position [8228, 0]
type textarea "x"
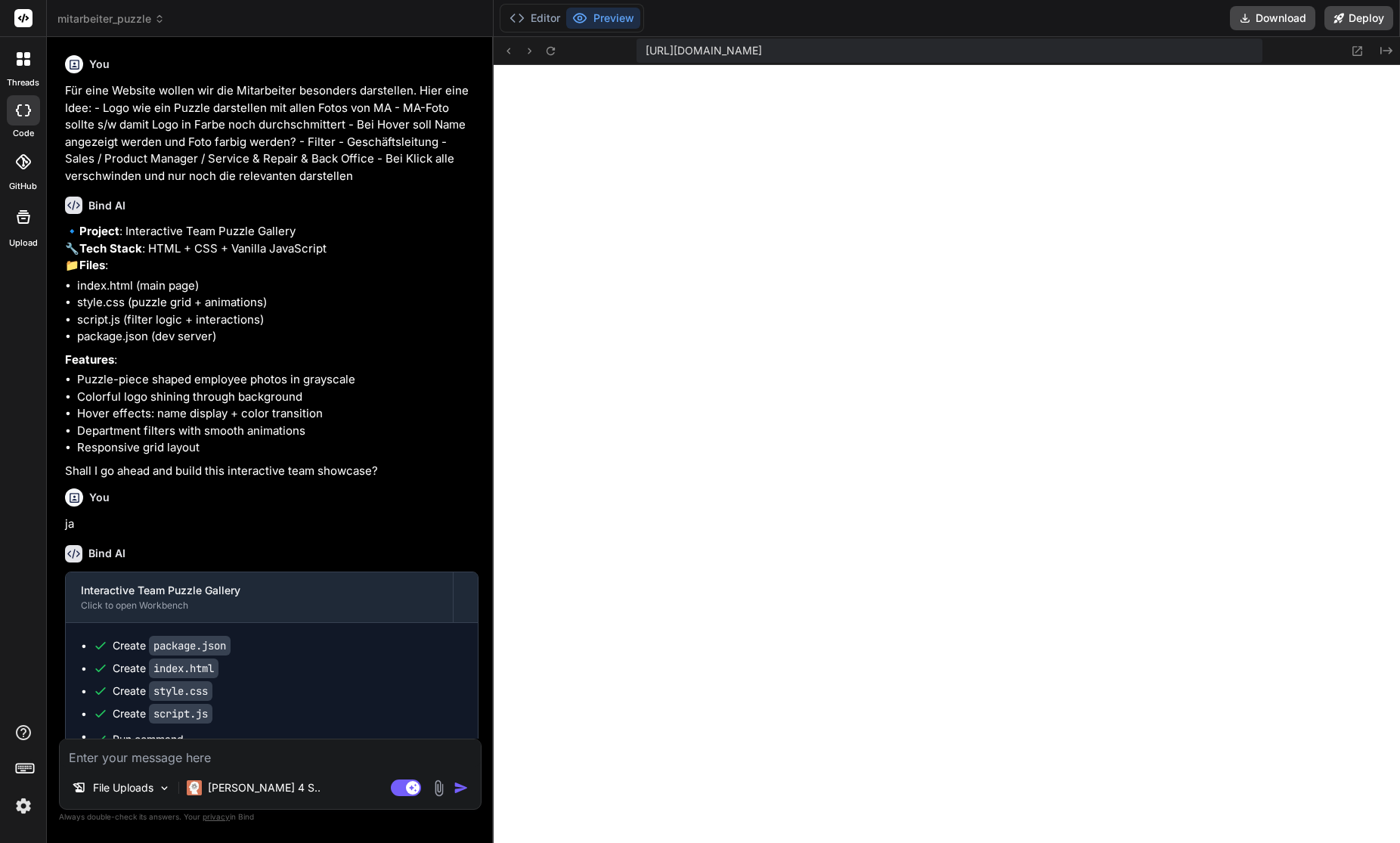
scroll to position [7313, 0]
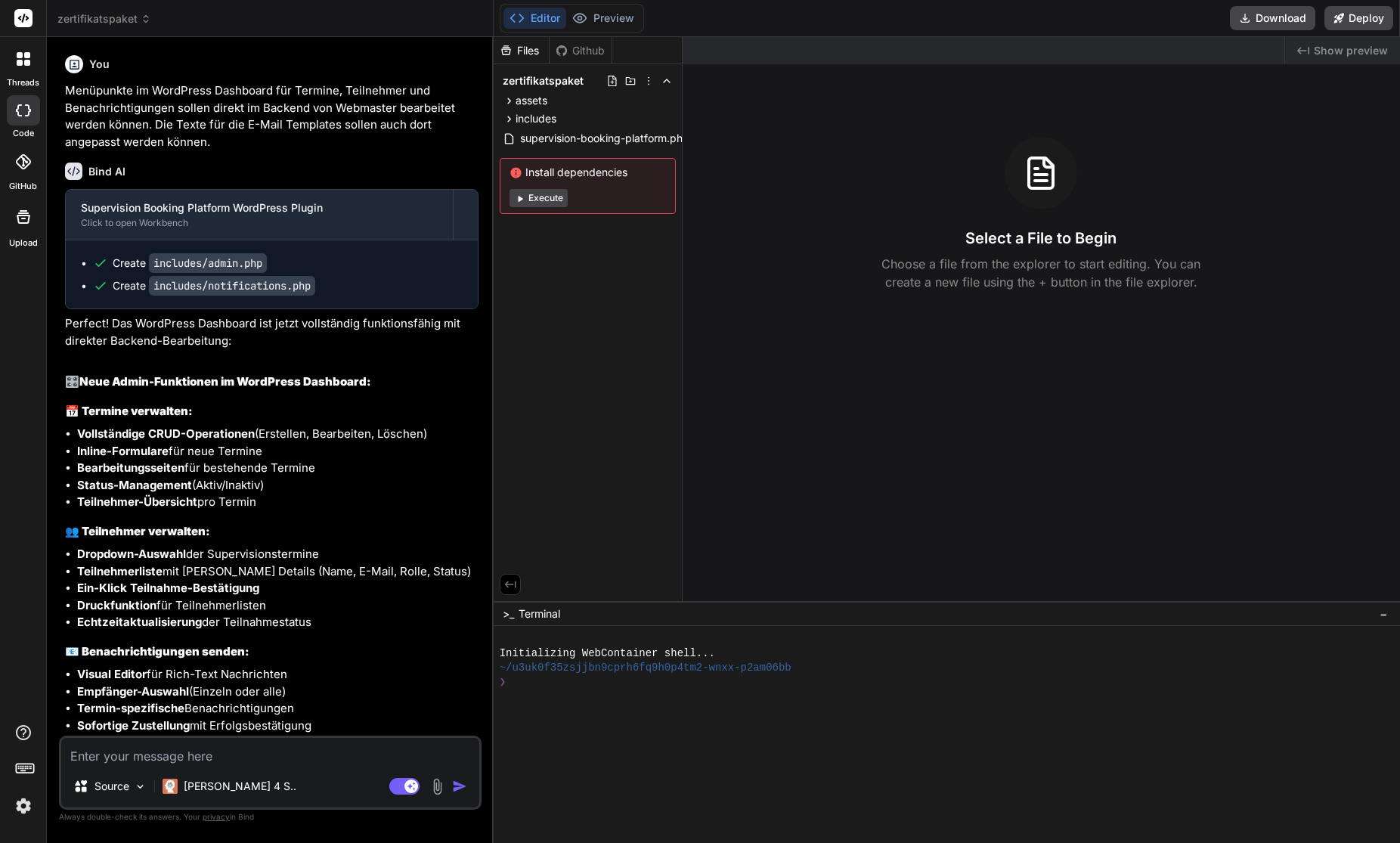
scroll to position [5052, 0]
